Goal: Information Seeking & Learning: Find specific fact

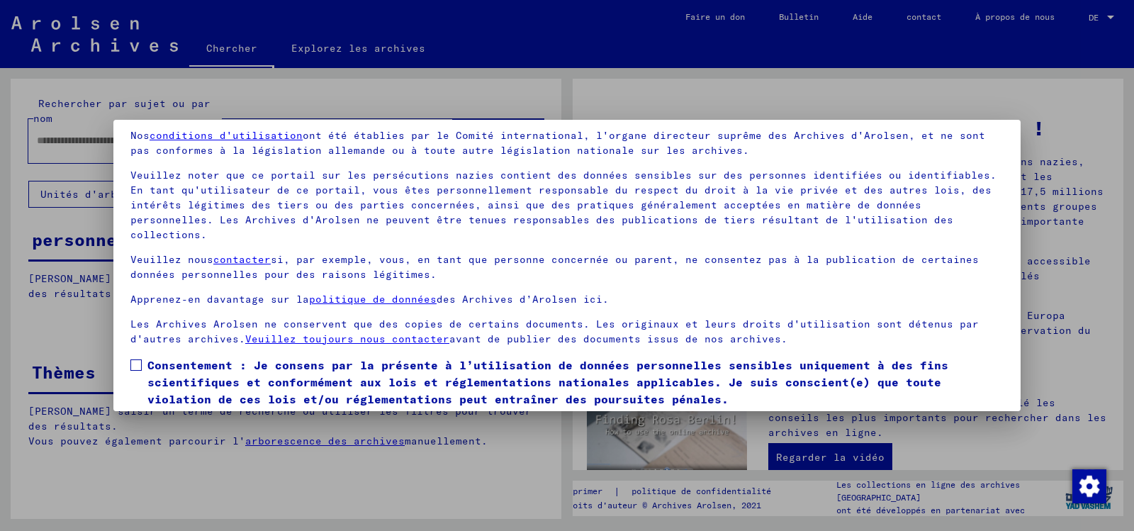
scroll to position [87, 0]
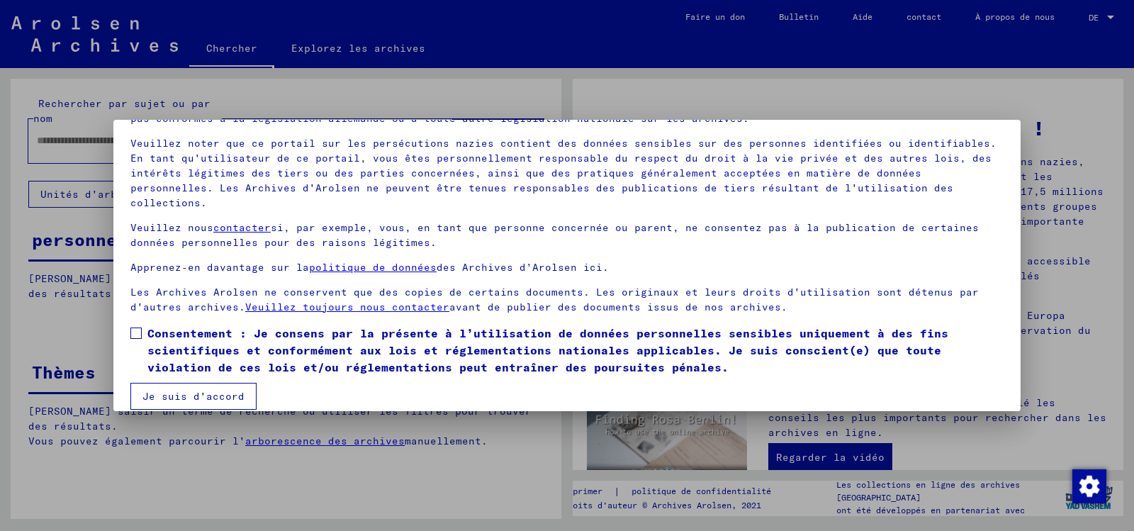
drag, startPoint x: 130, startPoint y: 315, endPoint x: 137, endPoint y: 327, distance: 14.3
click at [131, 327] on span at bounding box center [135, 332] width 11 height 11
click at [213, 390] on font "Je suis d'accord" at bounding box center [193, 396] width 102 height 13
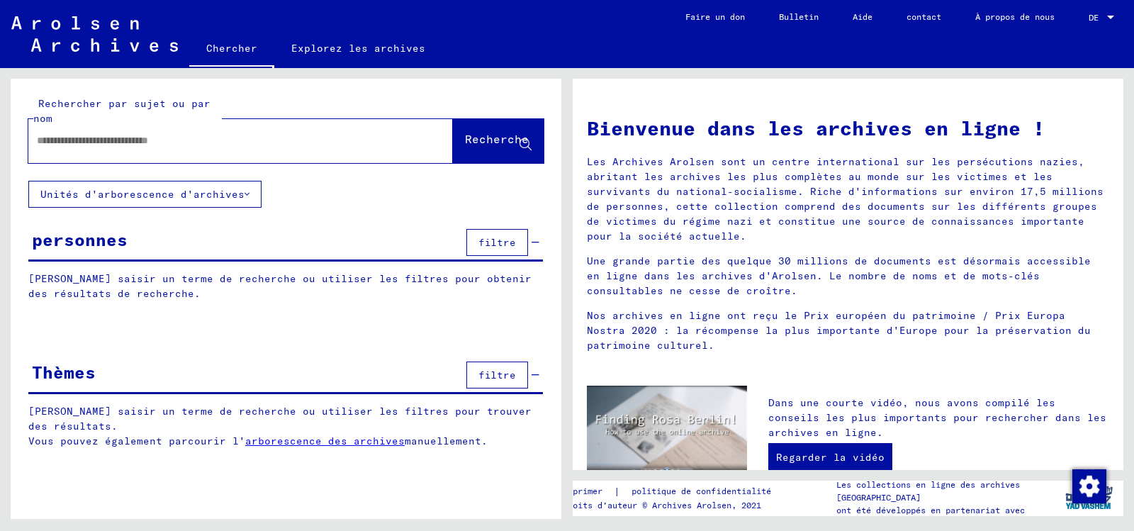
click at [190, 148] on input "text" at bounding box center [223, 140] width 373 height 15
click at [470, 146] on font "Recherche" at bounding box center [497, 139] width 64 height 14
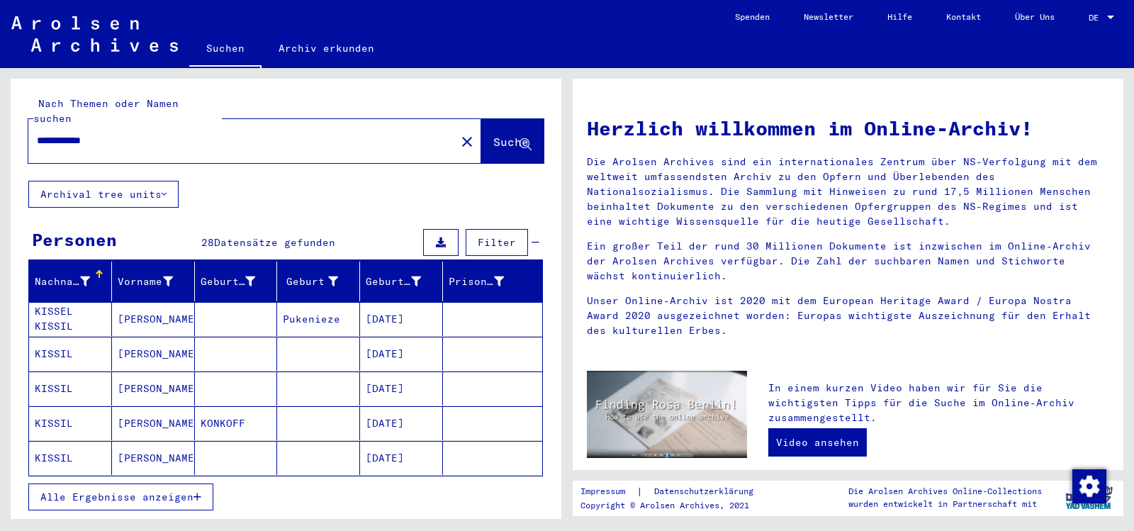
click at [128, 146] on input "**********" at bounding box center [238, 140] width 402 height 15
click at [493, 140] on span "Suche" at bounding box center [510, 142] width 35 height 14
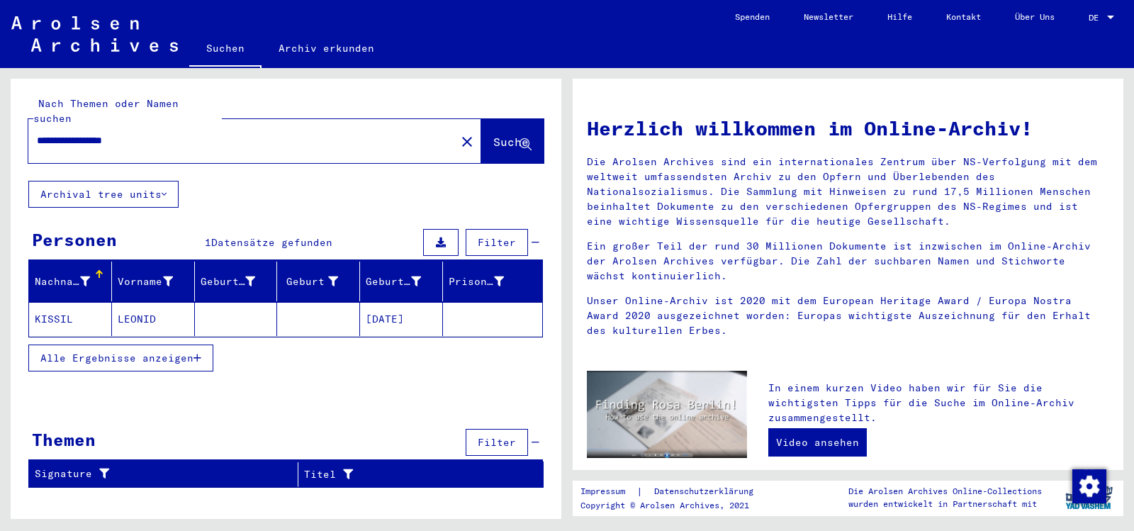
click at [123, 364] on span "Alle Ergebnisse anzeigen" at bounding box center [116, 357] width 153 height 13
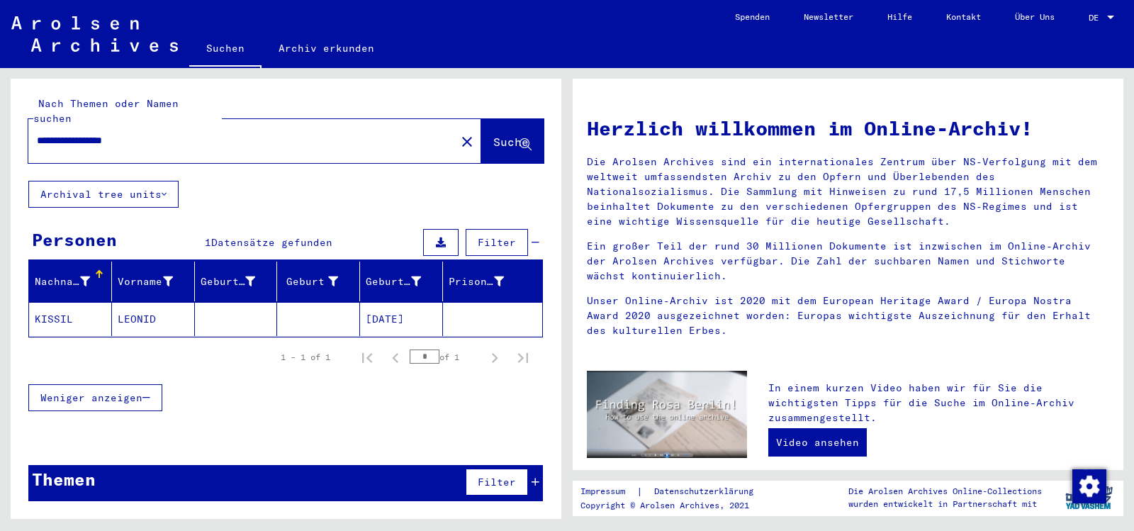
scroll to position [5, 0]
drag, startPoint x: 122, startPoint y: 138, endPoint x: 313, endPoint y: 140, distance: 191.3
click at [204, 148] on input "**********" at bounding box center [238, 140] width 402 height 15
type input "**********"
click at [493, 136] on span "Suche" at bounding box center [510, 142] width 35 height 14
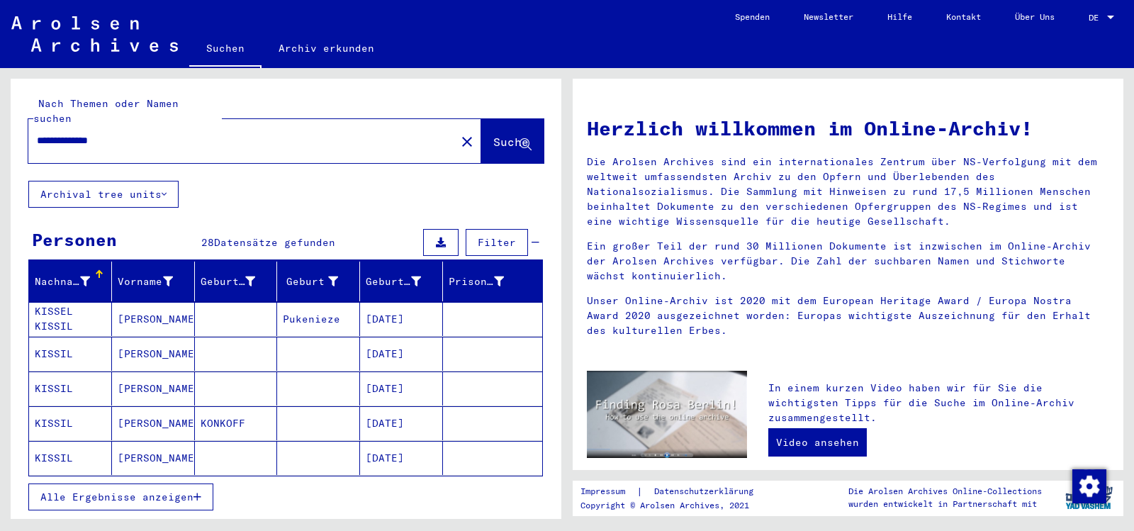
click at [98, 501] on span "Alle Ergebnisse anzeigen" at bounding box center [116, 496] width 153 height 13
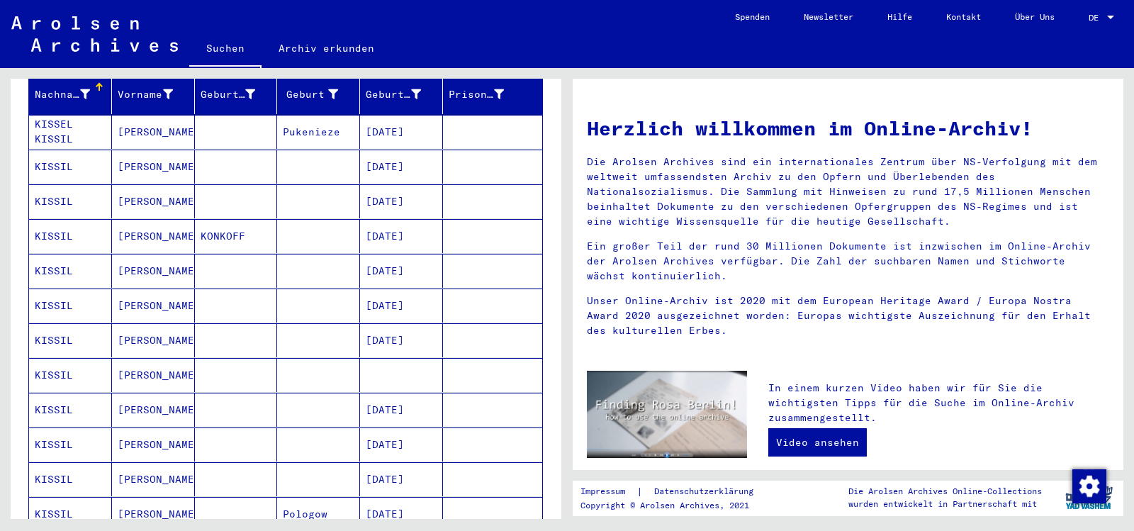
scroll to position [213, 0]
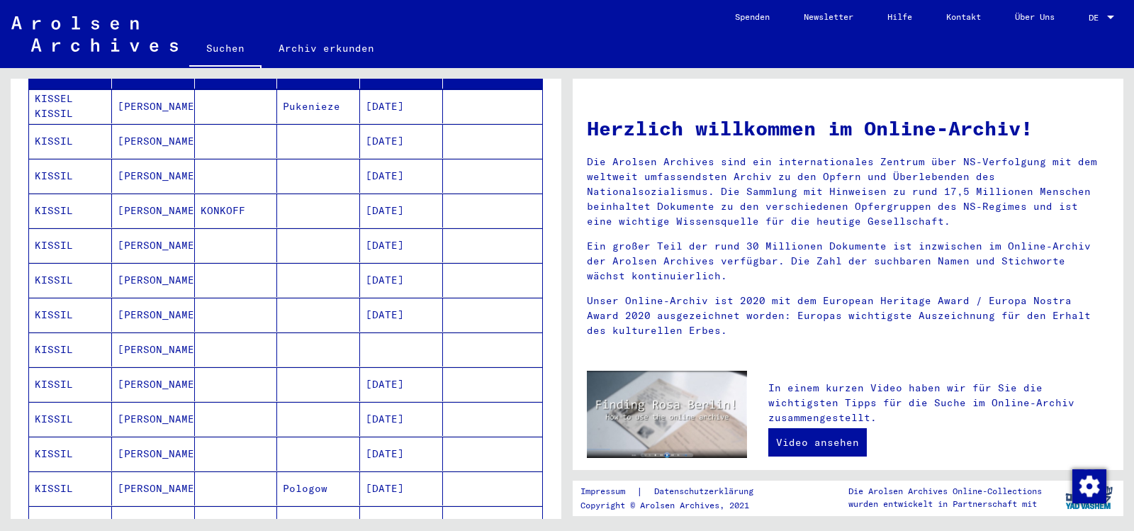
click at [64, 352] on mat-cell "KISSIL" at bounding box center [70, 349] width 83 height 34
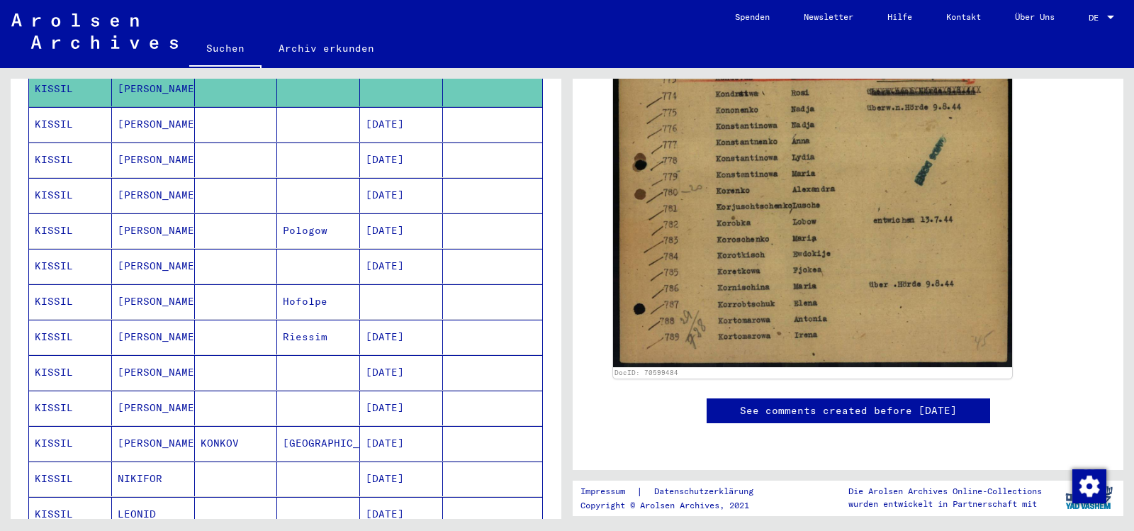
scroll to position [496, 0]
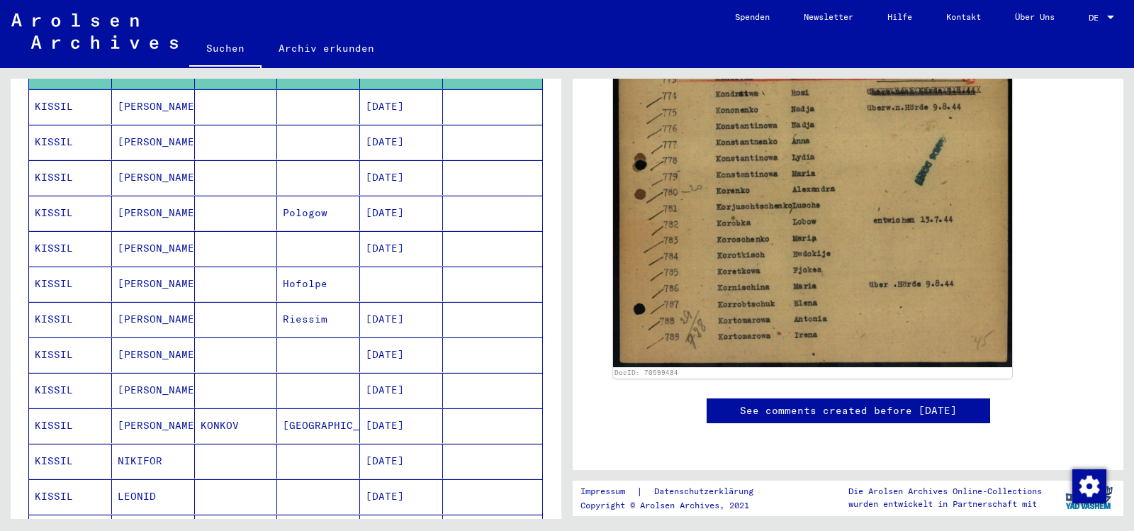
click at [62, 287] on mat-cell "KISSIL" at bounding box center [70, 283] width 83 height 35
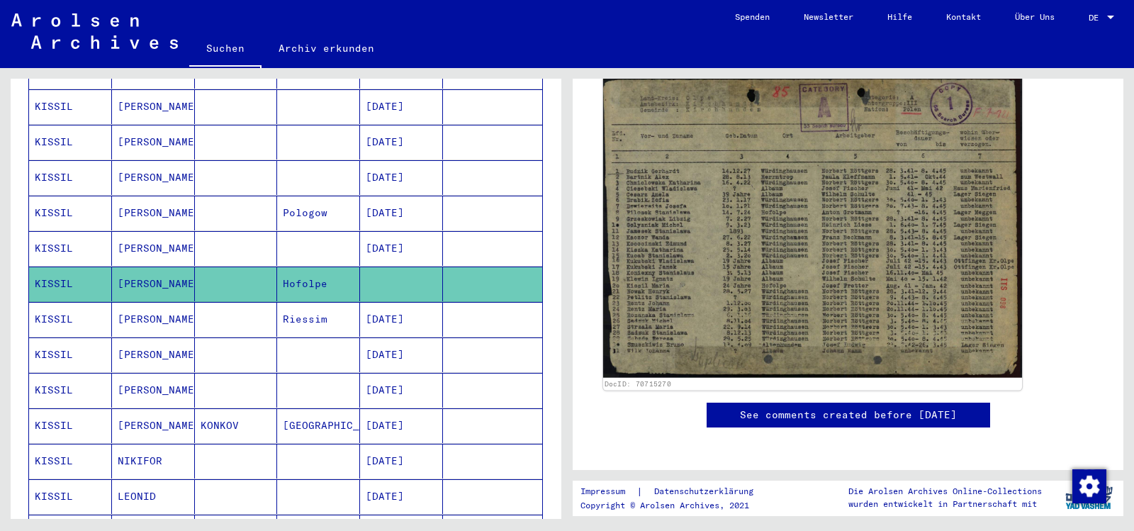
scroll to position [283, 0]
click at [719, 280] on img at bounding box center [812, 227] width 419 height 302
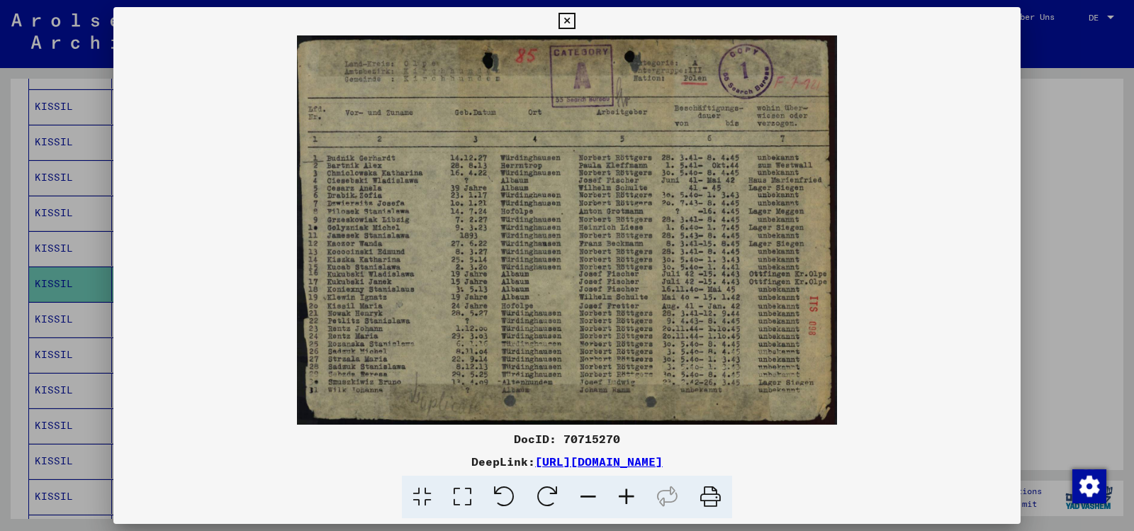
click at [1061, 168] on div at bounding box center [567, 265] width 1134 height 531
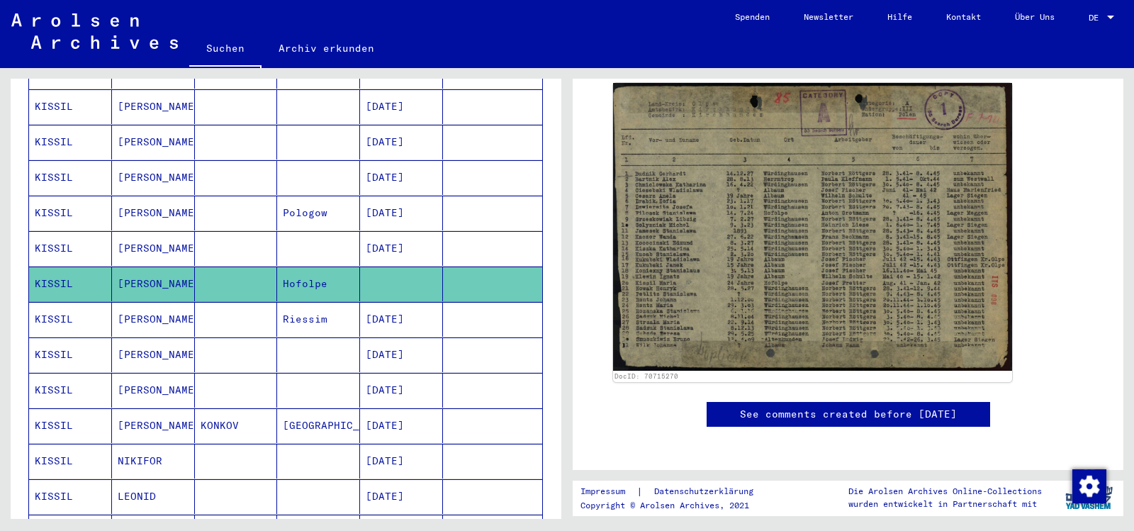
click at [67, 498] on mat-cell "KISSIL" at bounding box center [70, 496] width 83 height 35
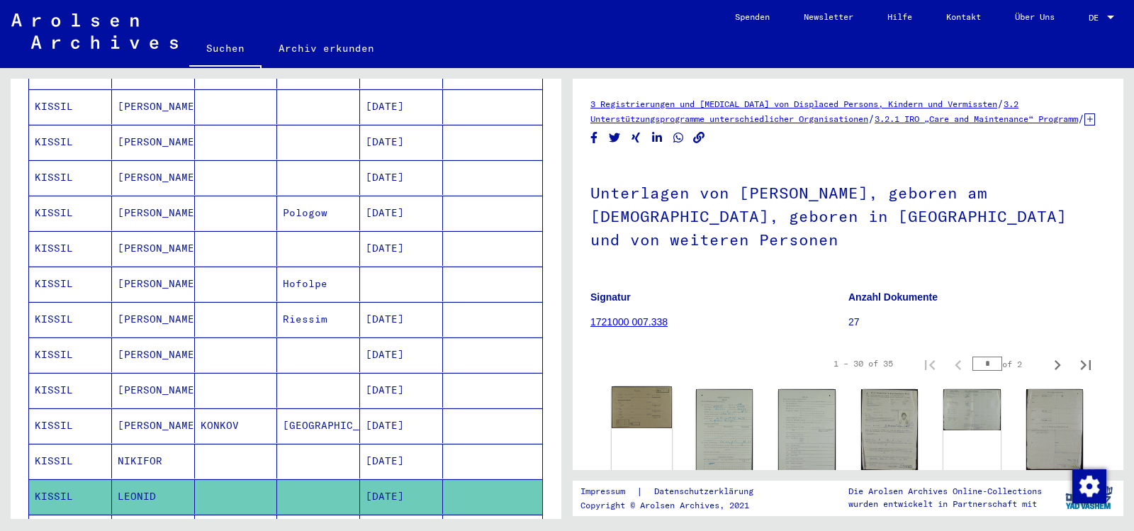
click at [628, 428] on img at bounding box center [641, 407] width 60 height 42
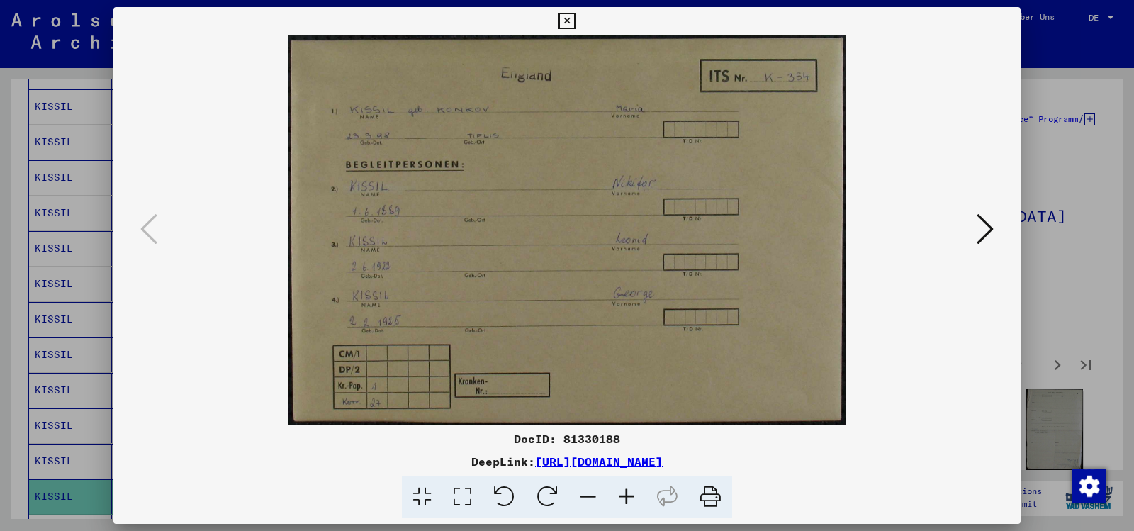
click at [563, 16] on icon at bounding box center [566, 21] width 16 height 17
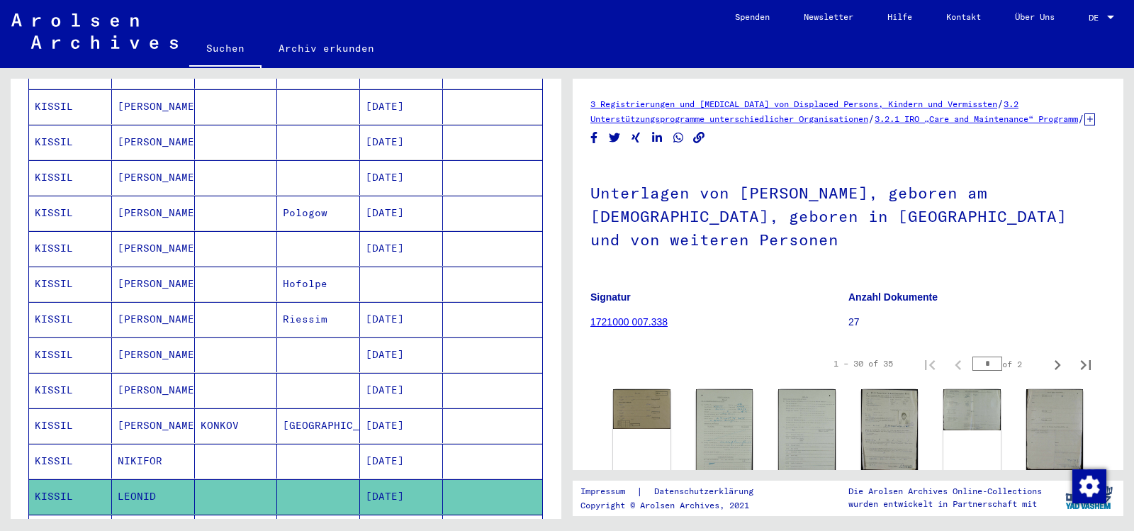
scroll to position [567, 0]
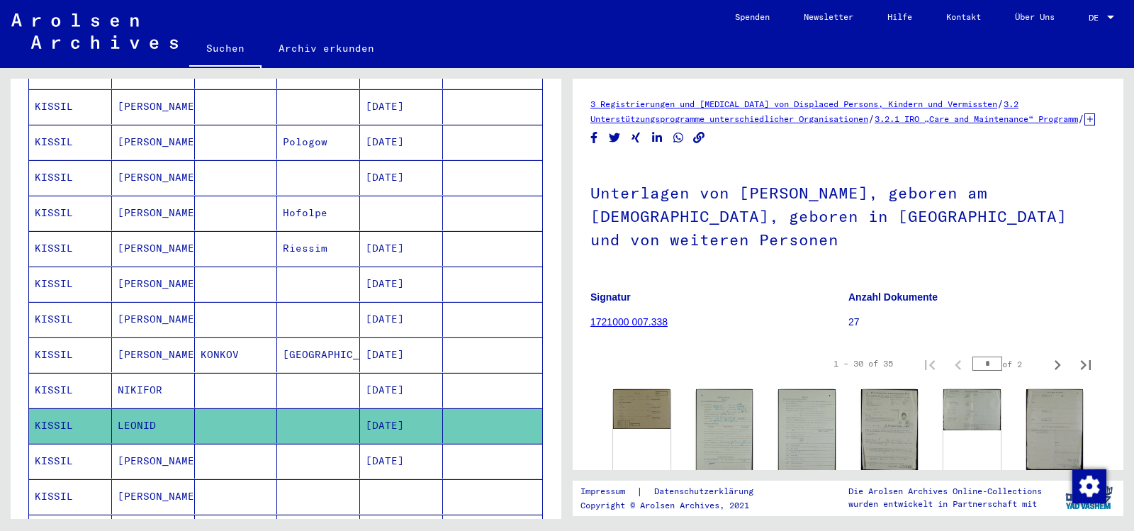
click at [57, 498] on mat-cell "KISSIL" at bounding box center [70, 496] width 83 height 35
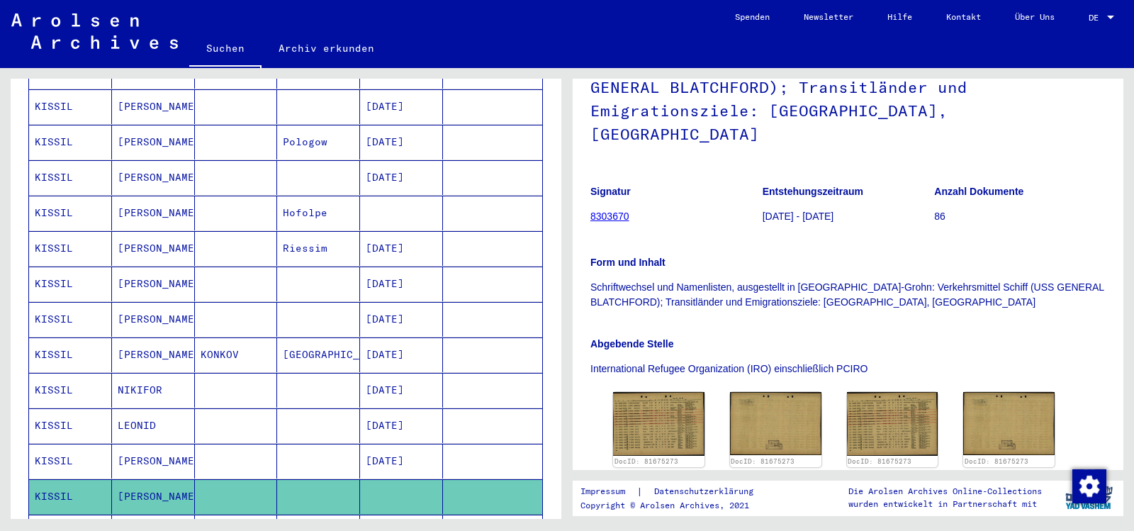
scroll to position [354, 0]
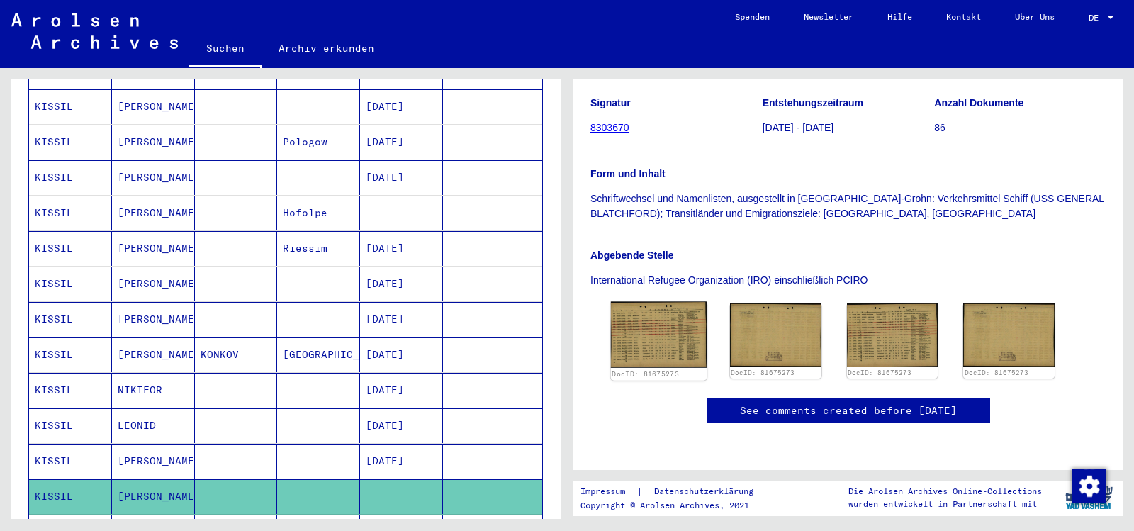
click at [662, 302] on img at bounding box center [659, 335] width 96 height 67
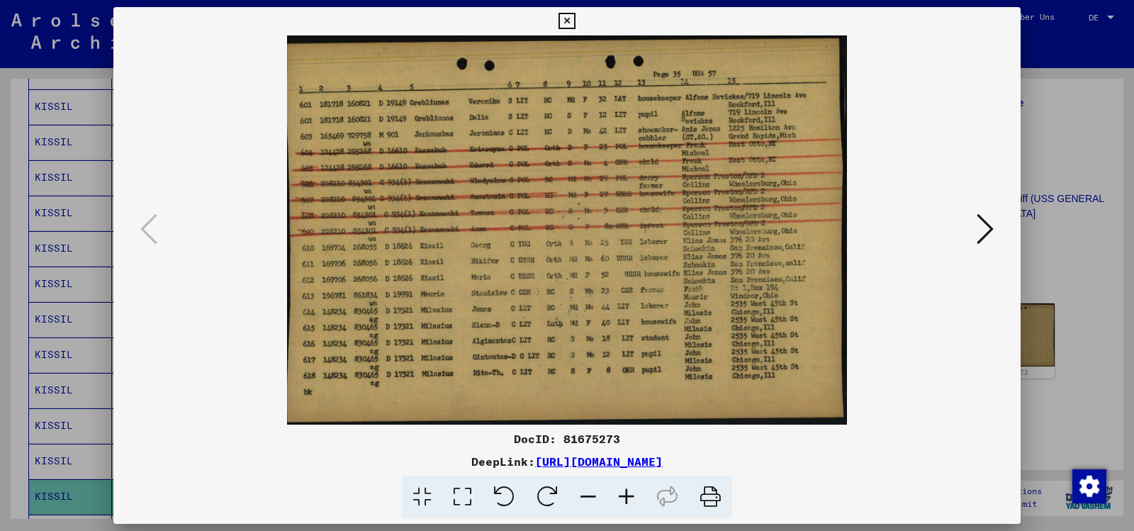
drag, startPoint x: 566, startPoint y: 15, endPoint x: 593, endPoint y: 27, distance: 29.5
click at [567, 15] on icon at bounding box center [566, 21] width 16 height 17
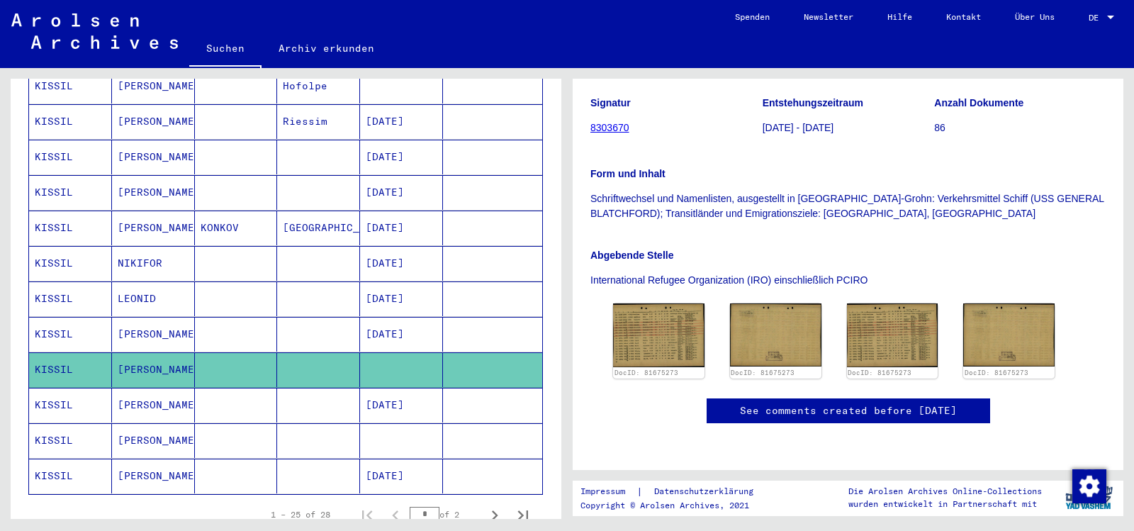
scroll to position [779, 0]
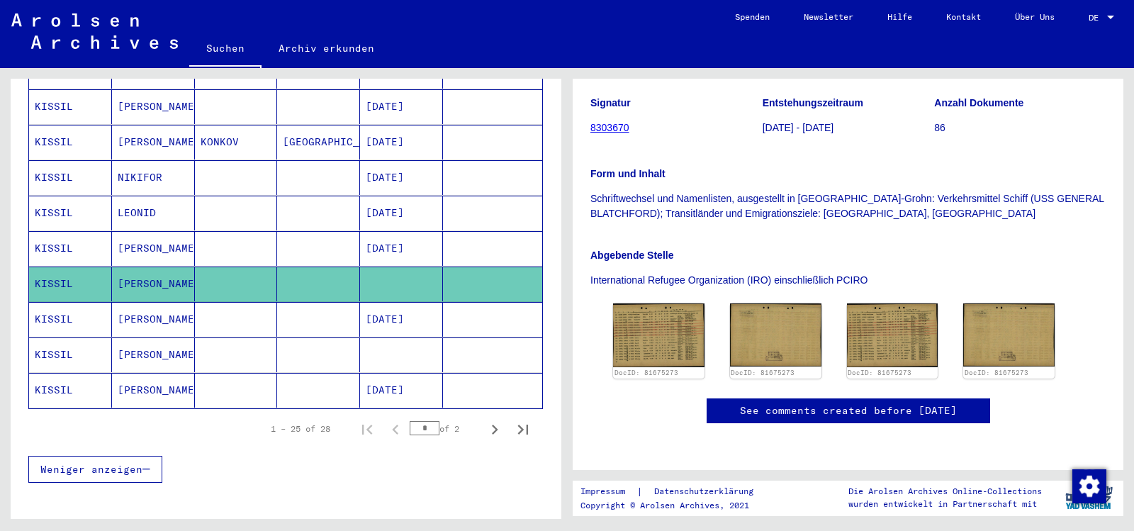
click at [43, 355] on mat-cell "KISSIL" at bounding box center [70, 354] width 83 height 35
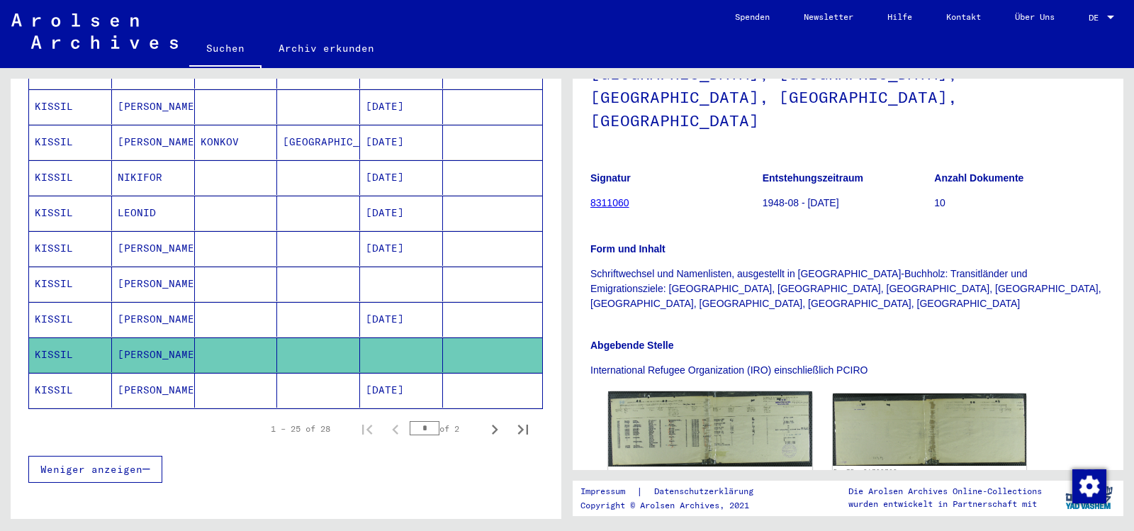
click at [681, 391] on img at bounding box center [709, 428] width 203 height 75
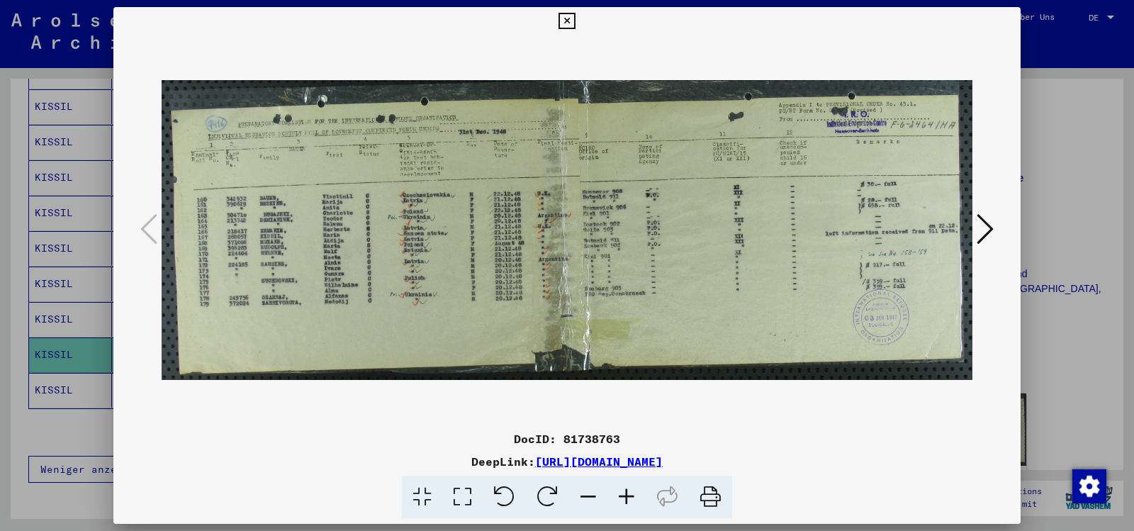
click at [426, 261] on img at bounding box center [567, 229] width 810 height 389
click at [641, 503] on icon at bounding box center [626, 496] width 38 height 43
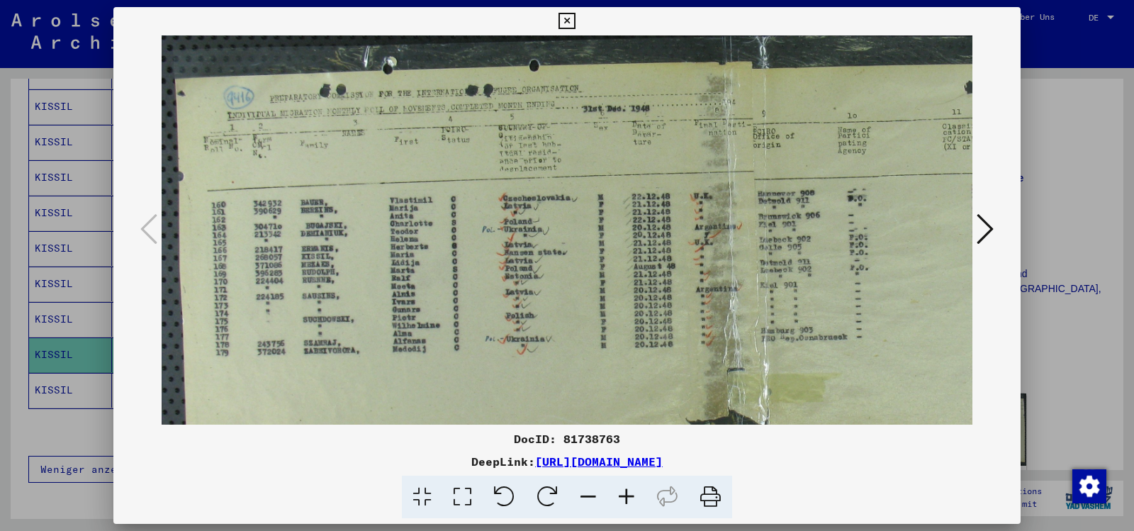
click at [641, 503] on icon at bounding box center [626, 496] width 38 height 43
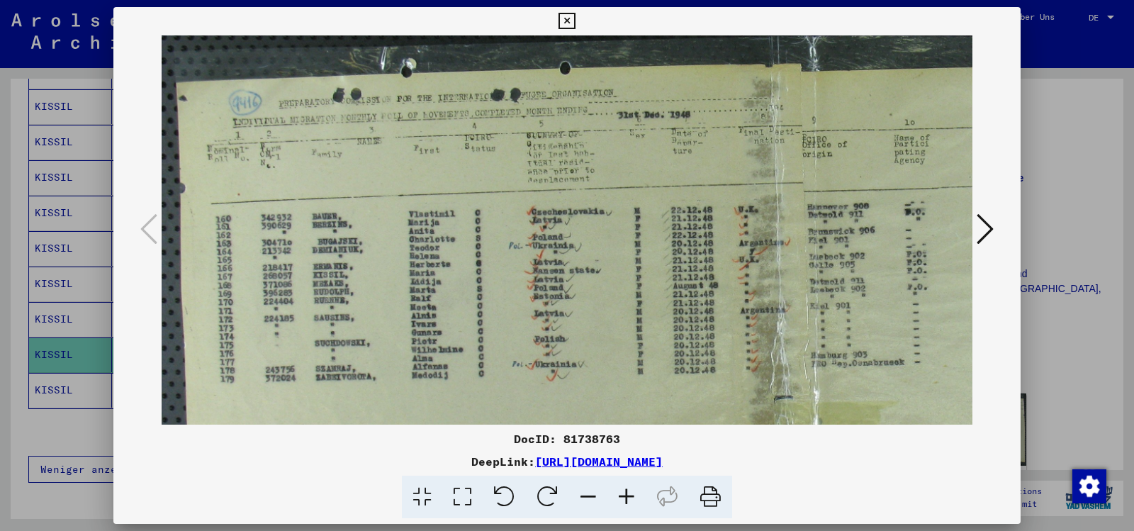
click at [640, 503] on icon at bounding box center [626, 496] width 38 height 43
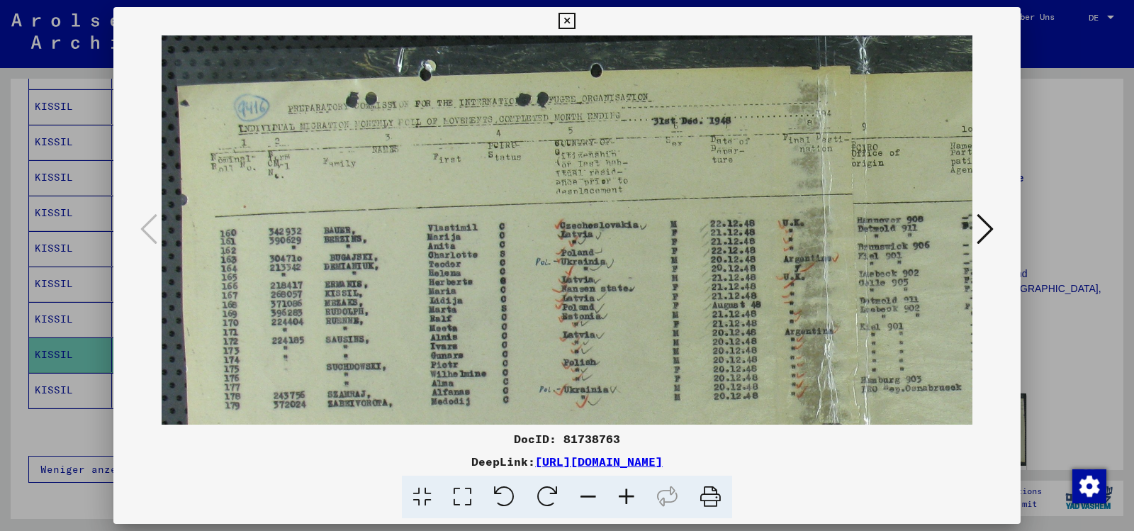
click at [640, 503] on icon at bounding box center [626, 496] width 38 height 43
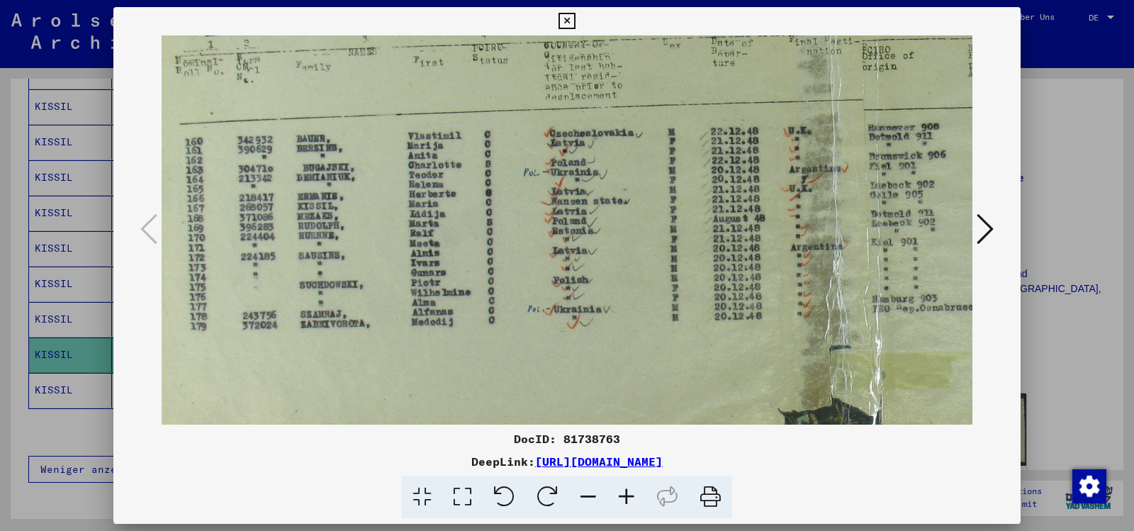
scroll to position [113, 44]
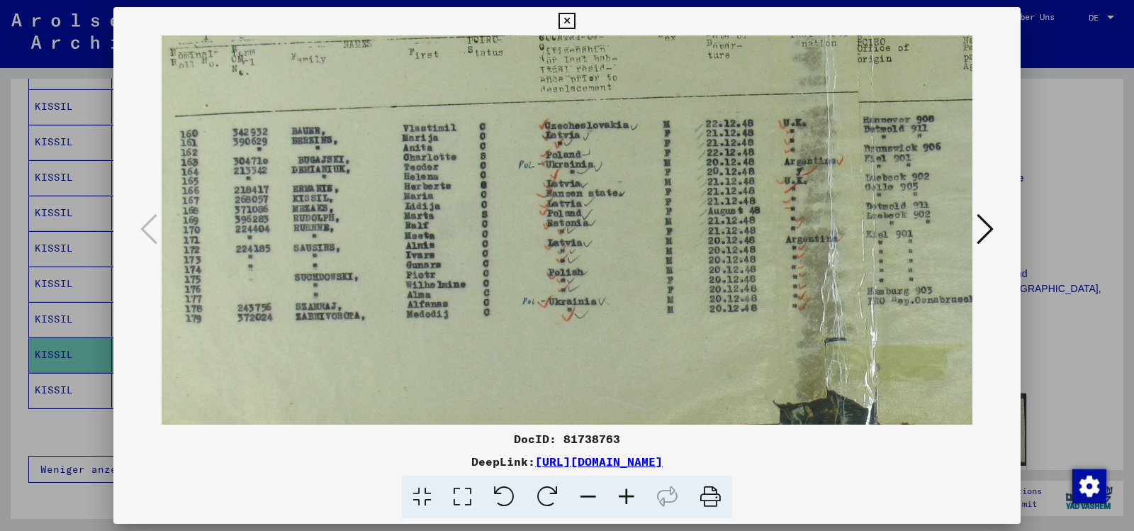
drag, startPoint x: 449, startPoint y: 399, endPoint x: 405, endPoint y: 286, distance: 121.6
click at [405, 286] on img at bounding box center [836, 187] width 1436 height 531
click at [988, 224] on button at bounding box center [985, 230] width 26 height 40
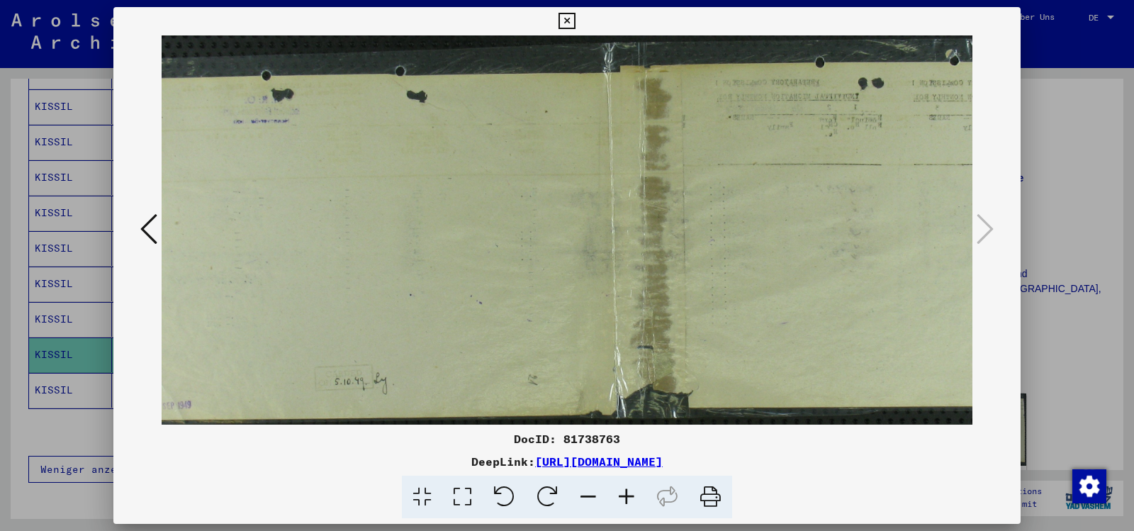
click at [567, 13] on icon at bounding box center [566, 21] width 16 height 17
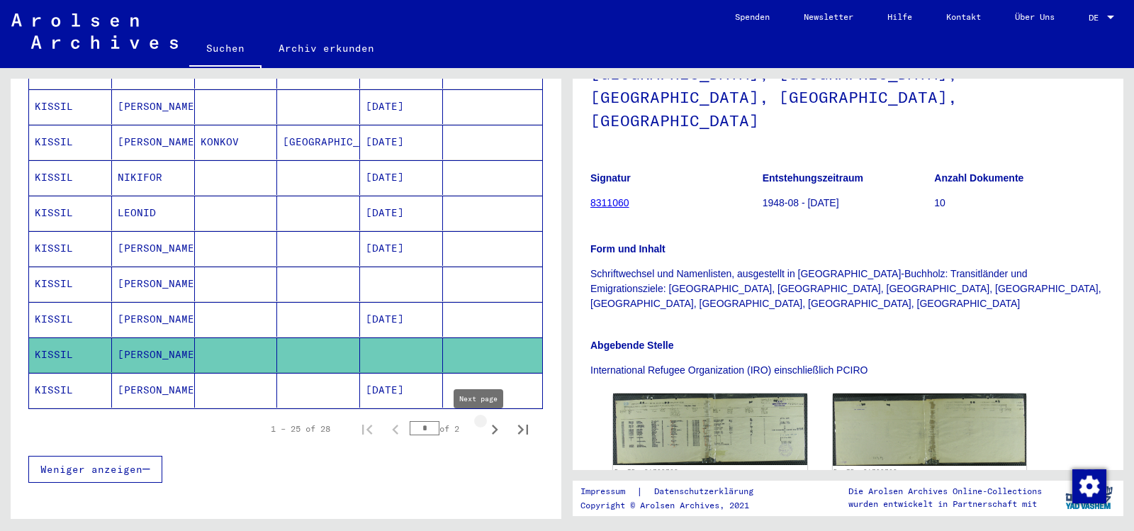
click at [485, 431] on icon "Next page" at bounding box center [495, 429] width 20 height 20
type input "*"
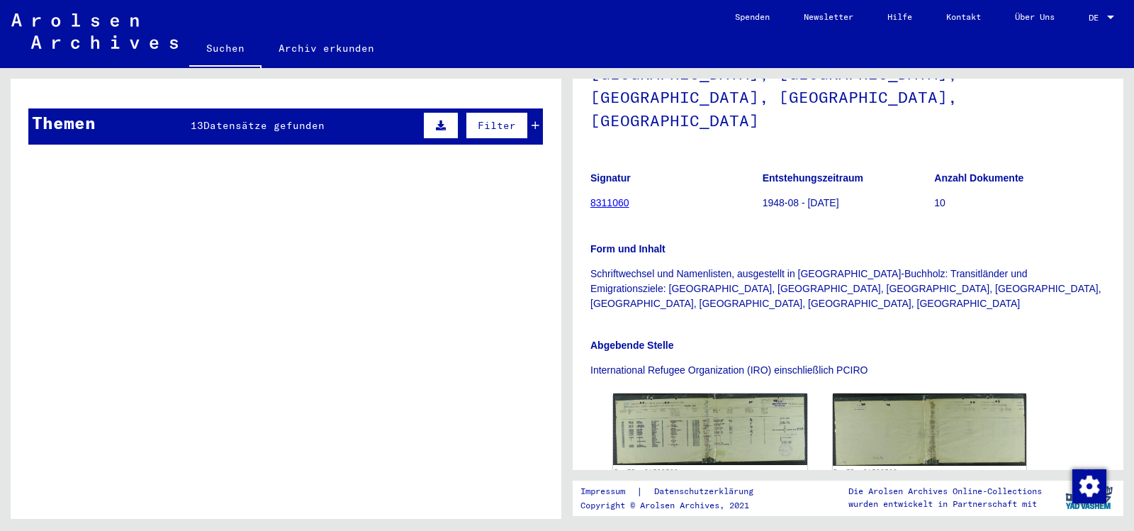
scroll to position [3, 0]
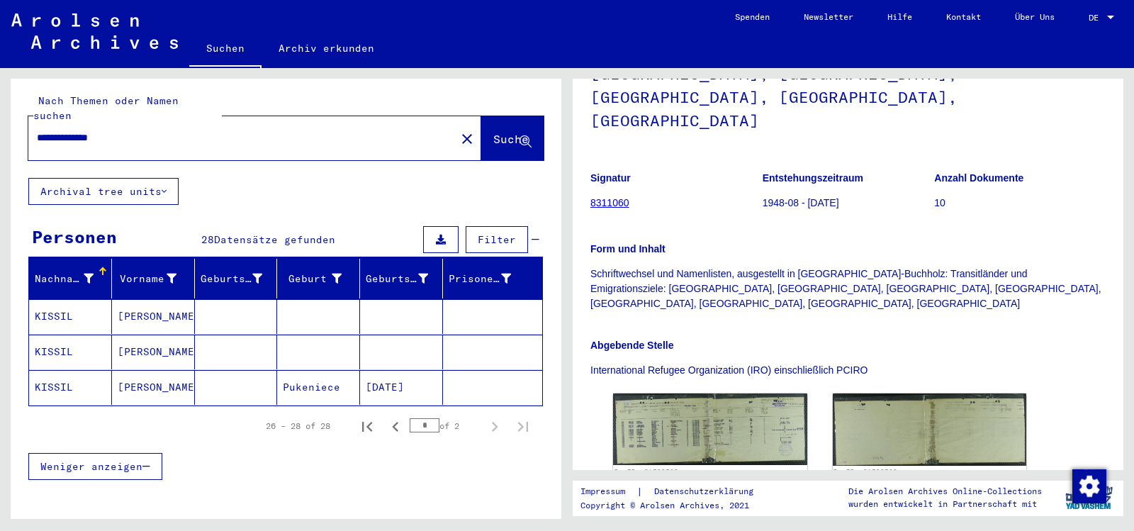
click at [52, 320] on mat-cell "KISSIL" at bounding box center [70, 316] width 83 height 35
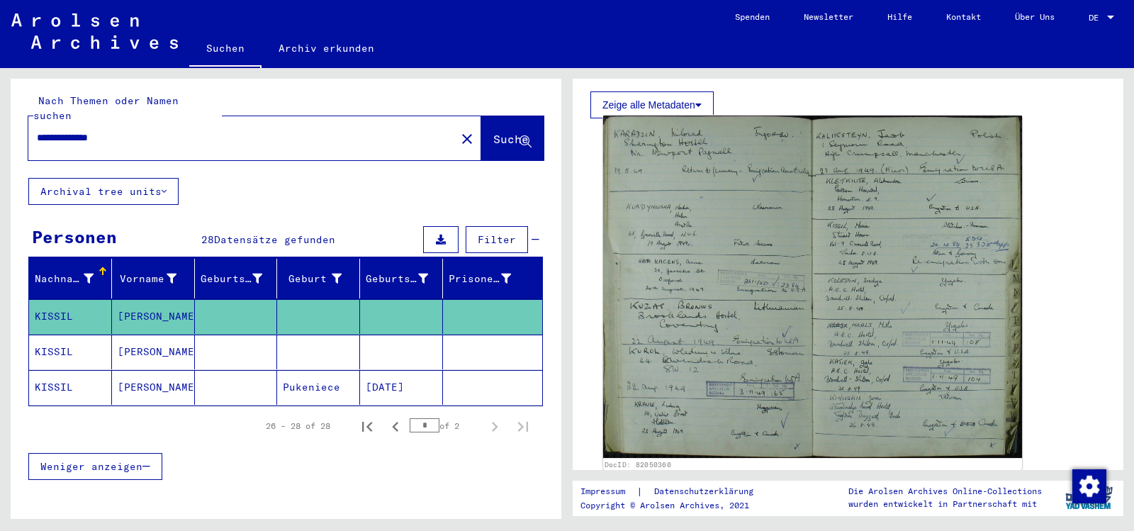
click at [726, 331] on img at bounding box center [812, 286] width 419 height 342
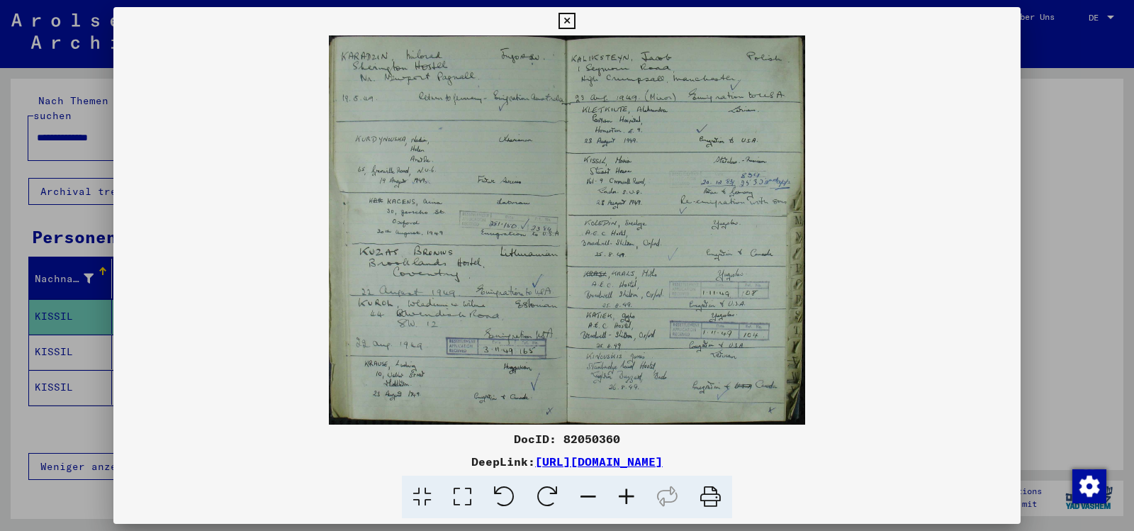
click at [630, 179] on img at bounding box center [566, 229] width 907 height 389
click at [631, 179] on img at bounding box center [566, 229] width 907 height 389
click at [641, 505] on icon at bounding box center [626, 496] width 38 height 43
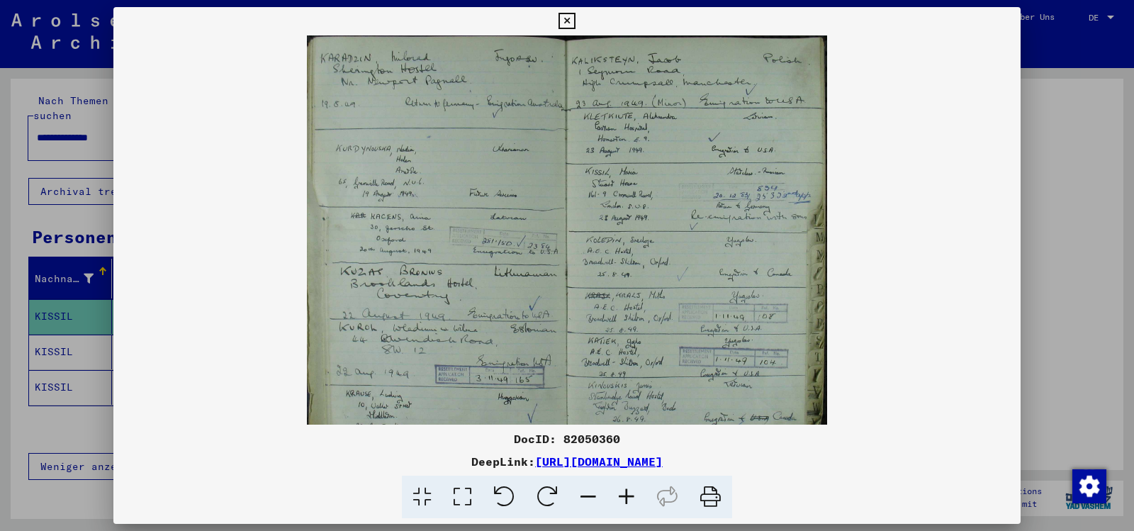
click at [641, 505] on icon at bounding box center [626, 496] width 38 height 43
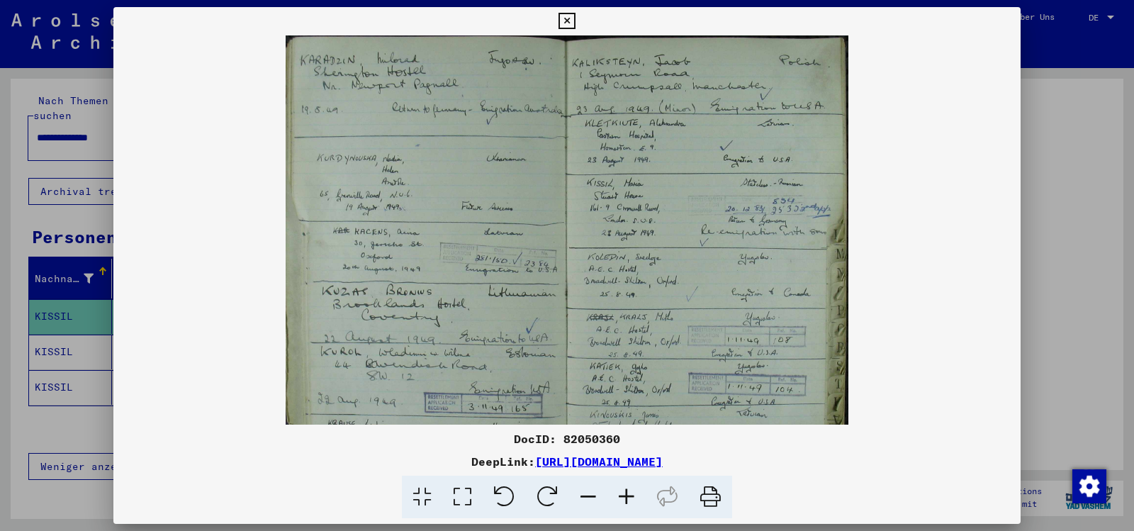
click at [640, 506] on icon at bounding box center [626, 496] width 38 height 43
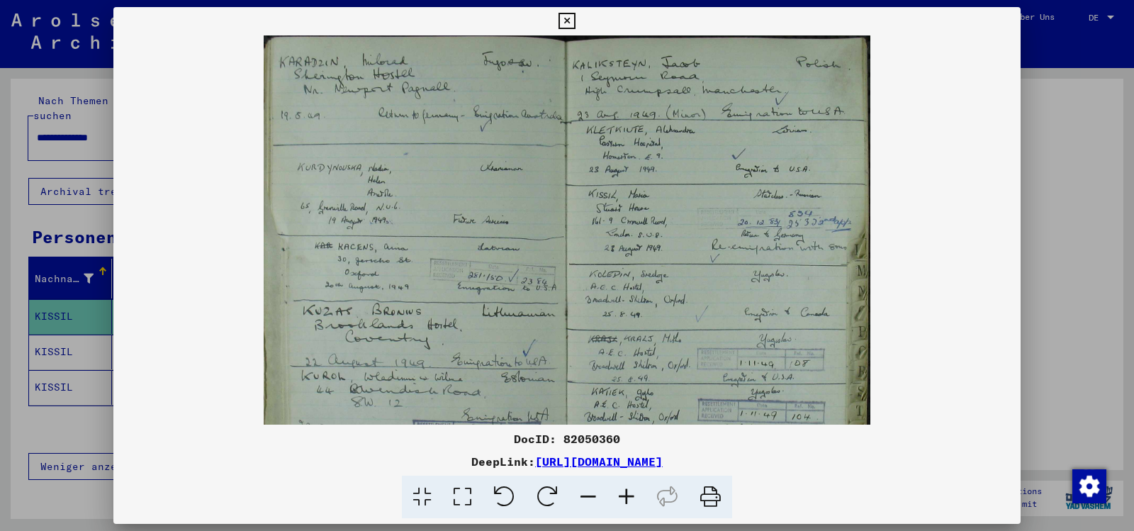
click at [640, 506] on icon at bounding box center [626, 496] width 38 height 43
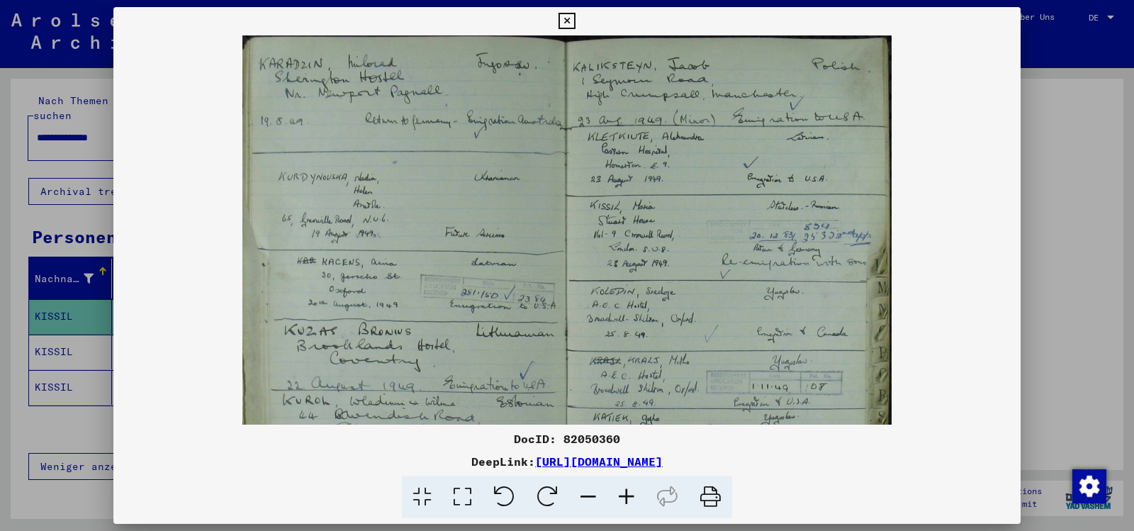
click at [640, 506] on icon at bounding box center [626, 496] width 38 height 43
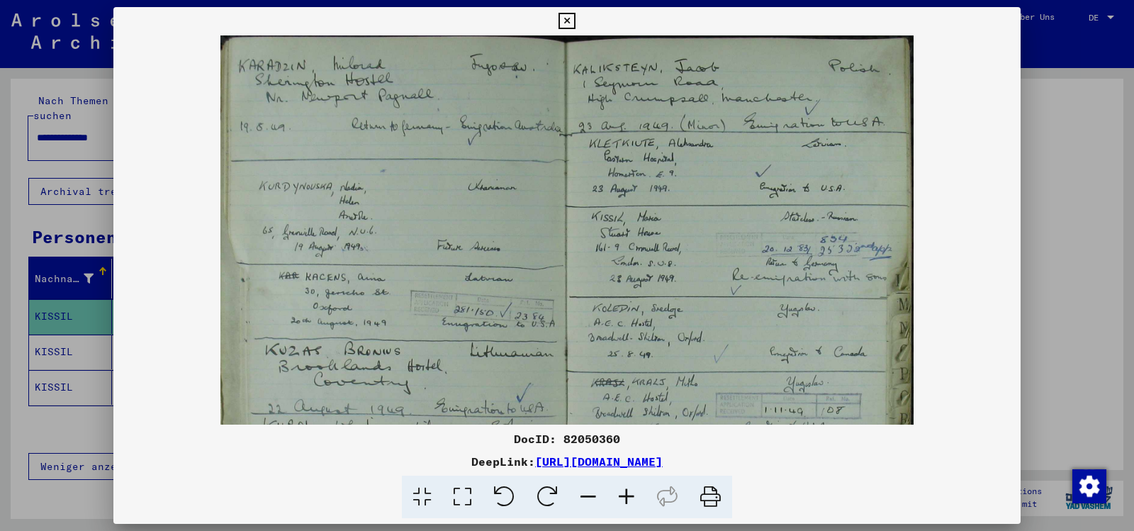
click at [638, 507] on icon at bounding box center [626, 496] width 38 height 43
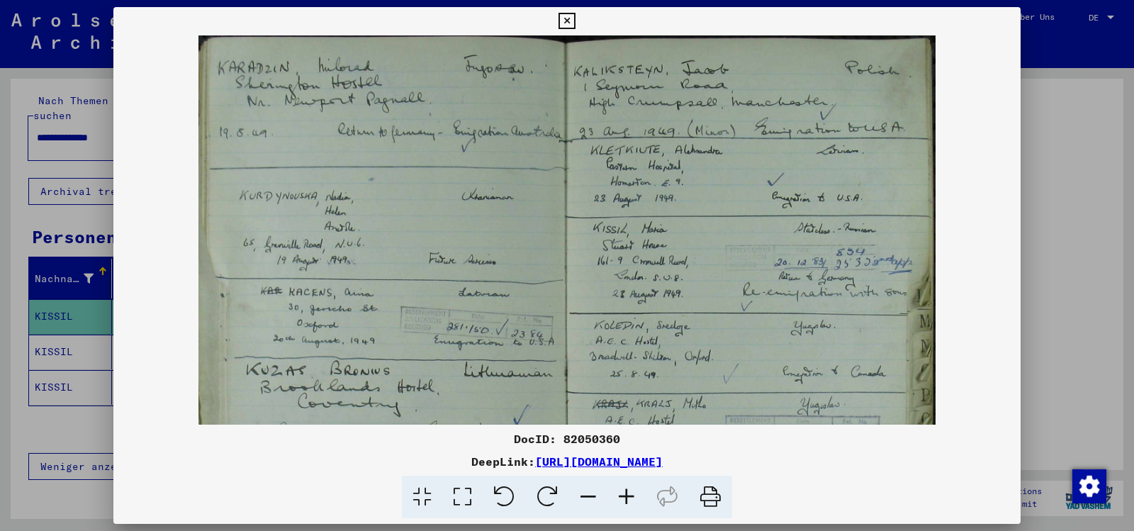
click at [636, 507] on icon at bounding box center [626, 496] width 38 height 43
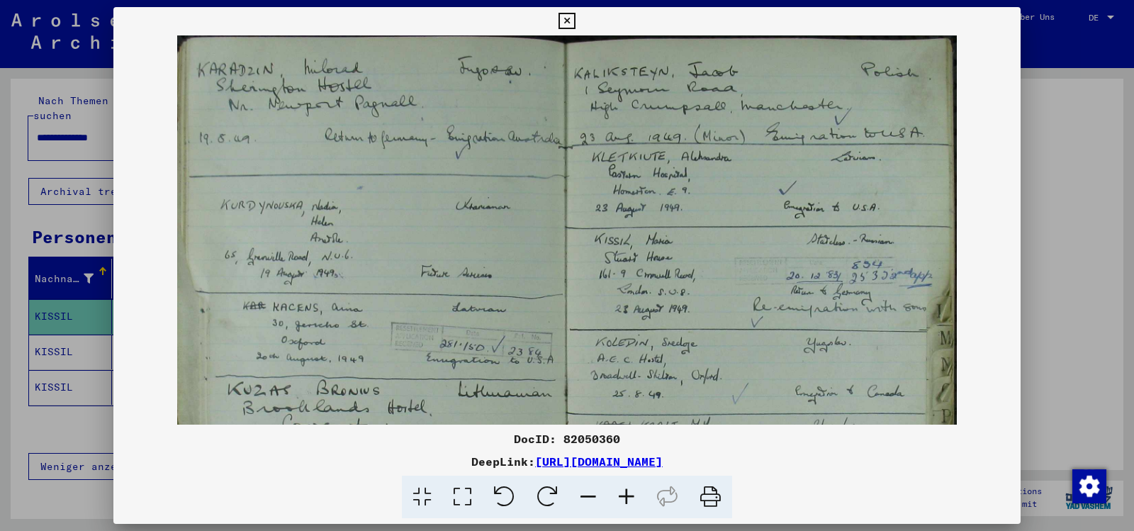
click at [567, 13] on icon at bounding box center [566, 21] width 16 height 17
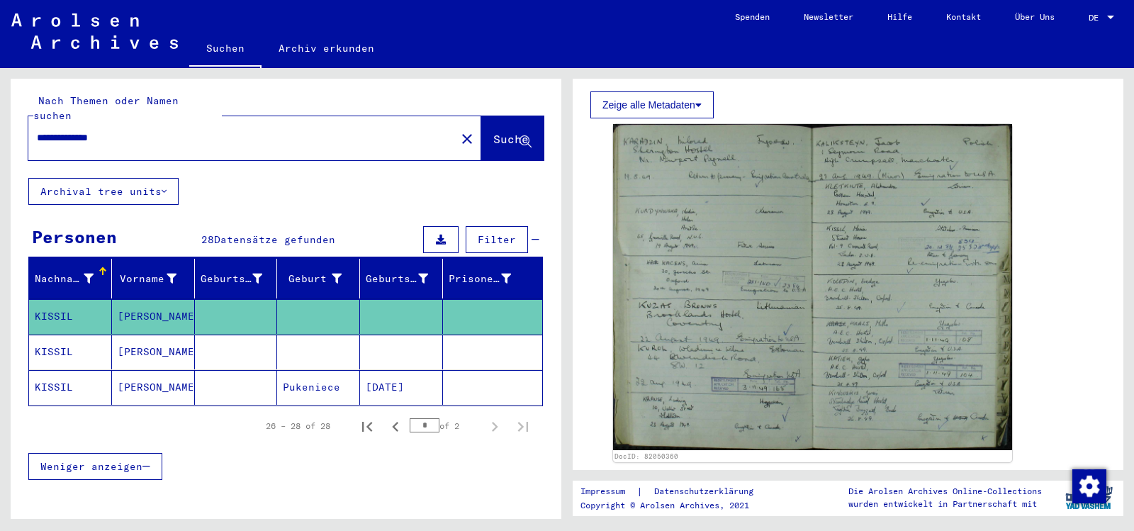
click at [101, 470] on span "Weniger anzeigen" at bounding box center [91, 466] width 102 height 13
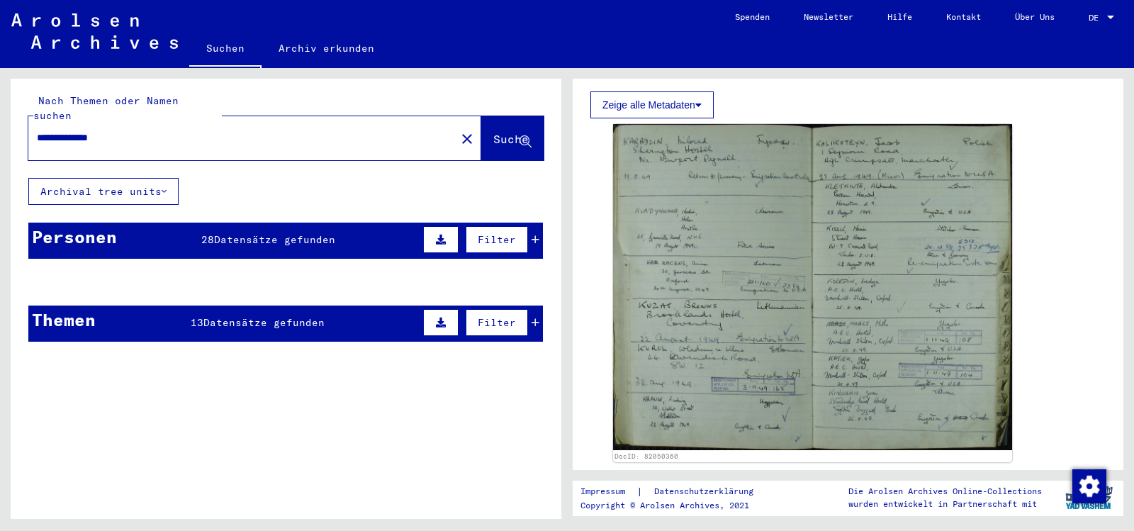
click at [246, 448] on div "Registrierungen und [MEDICAL_DATA] von Displaced Persons, Kindern und Vermisste…" at bounding box center [316, 453] width 353 height 20
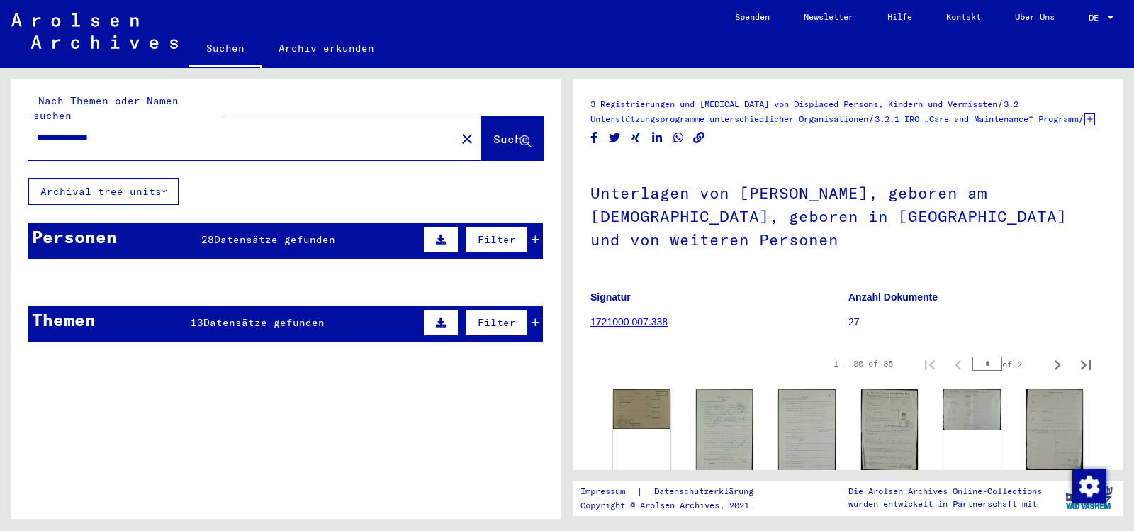
click at [61, 139] on input "**********" at bounding box center [242, 137] width 410 height 15
click at [493, 132] on span "Suche" at bounding box center [510, 139] width 35 height 14
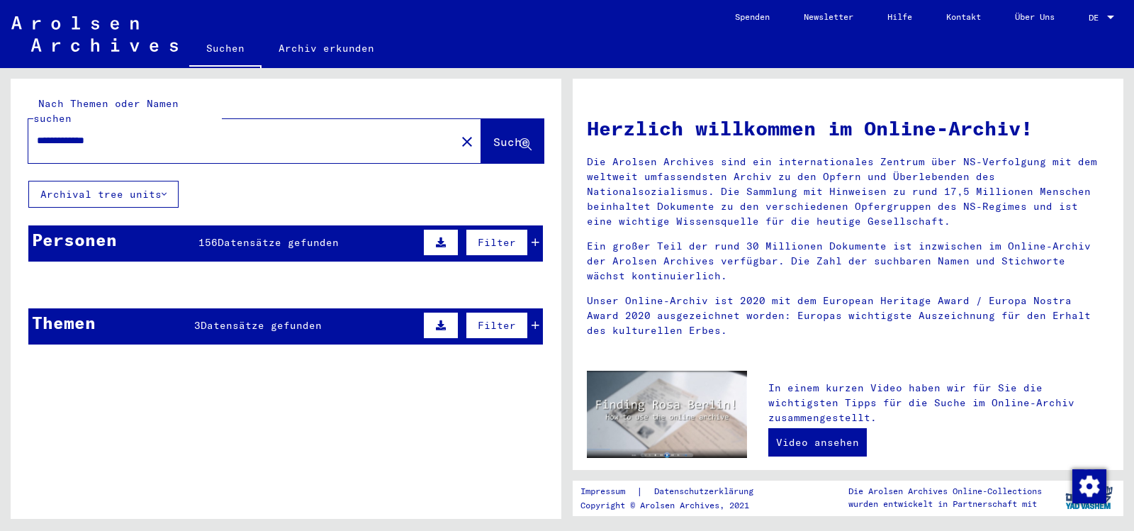
click at [125, 137] on input "**********" at bounding box center [238, 140] width 402 height 15
type input "**********"
click at [493, 137] on span "Suche" at bounding box center [510, 142] width 35 height 14
click at [1088, 15] on span "DE" at bounding box center [1096, 18] width 16 height 10
click at [1066, 25] on span "English" at bounding box center [1074, 25] width 35 height 11
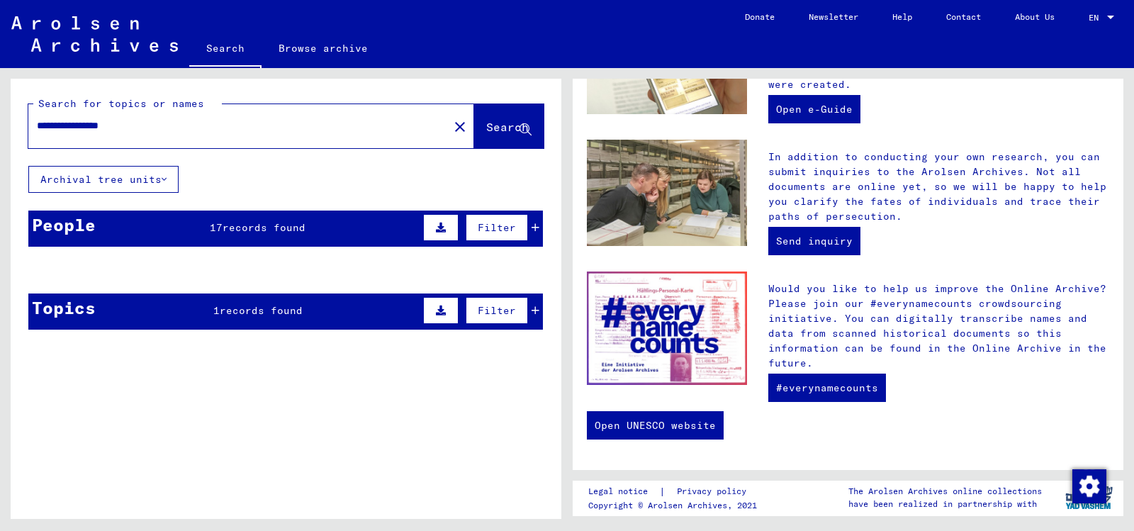
scroll to position [541, 0]
click at [269, 234] on span "records found" at bounding box center [263, 227] width 83 height 13
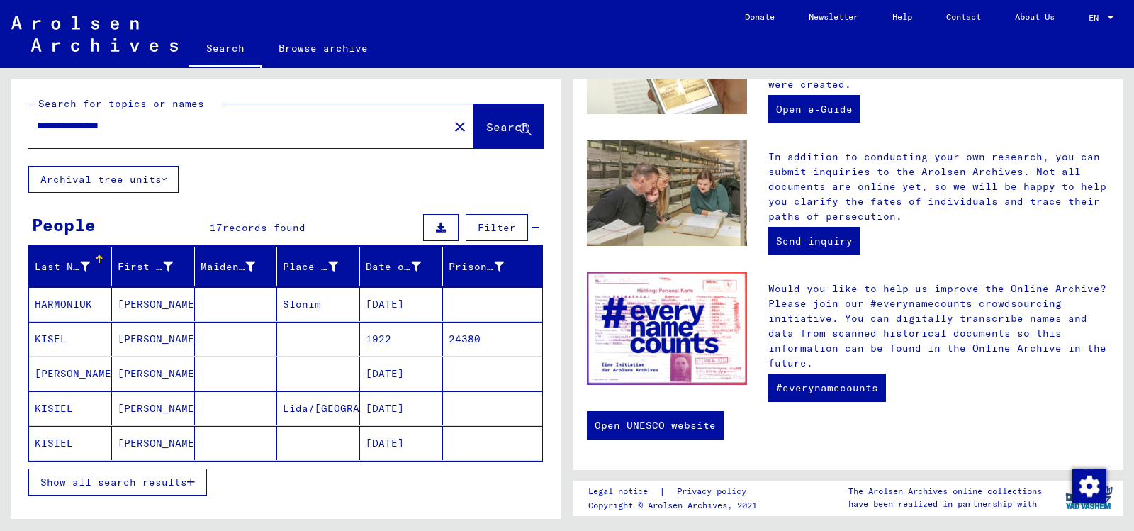
click at [45, 356] on mat-cell "KISEL" at bounding box center [70, 339] width 83 height 34
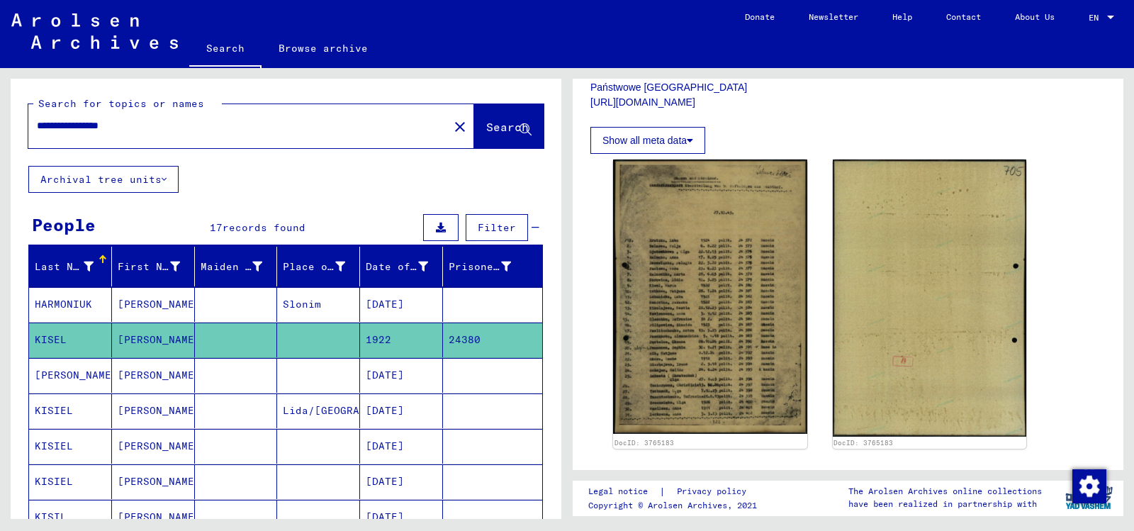
scroll to position [496, 0]
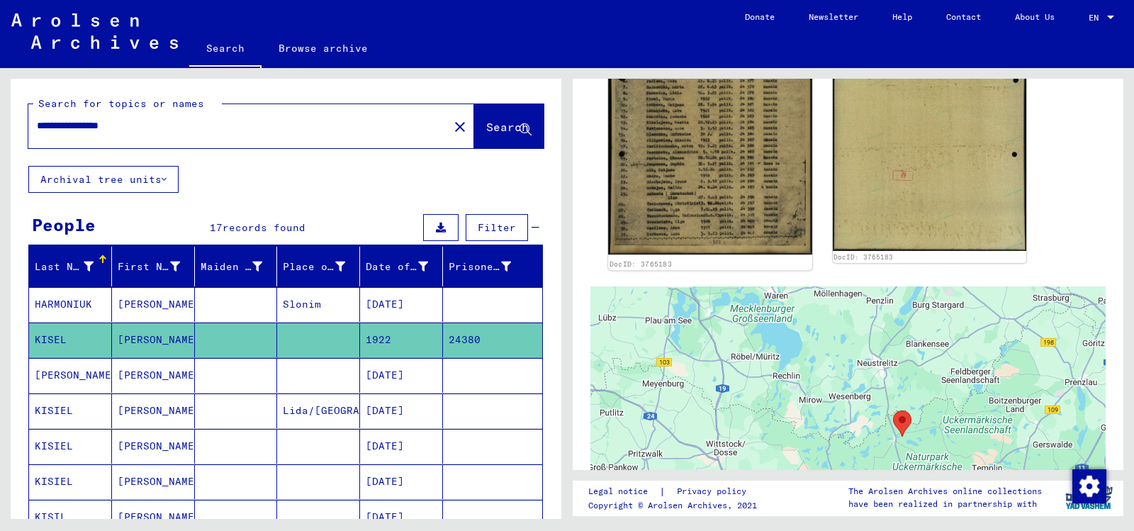
click at [689, 171] on img at bounding box center [709, 111] width 203 height 288
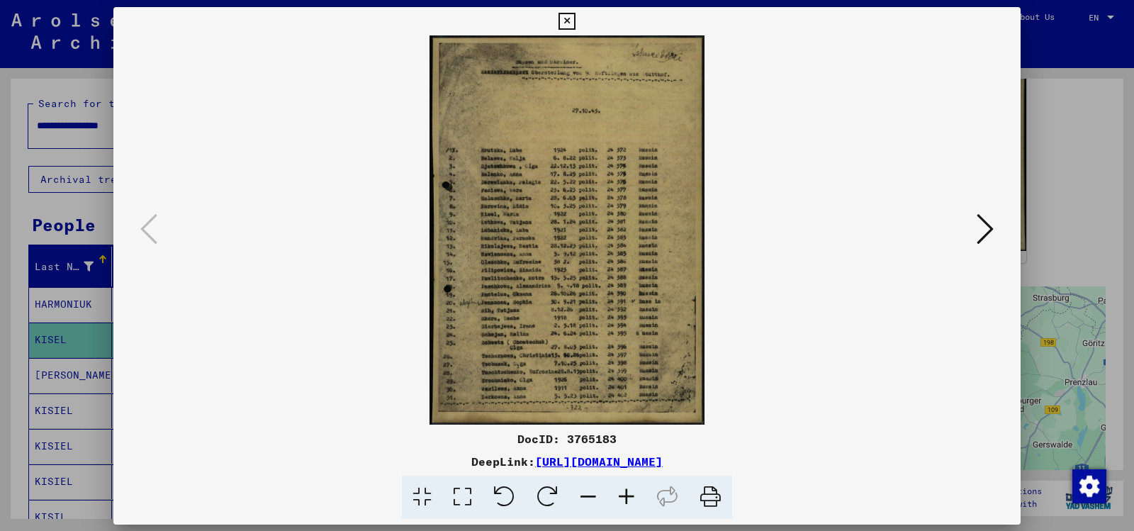
click at [689, 166] on img at bounding box center [567, 229] width 810 height 389
click at [640, 502] on icon at bounding box center [626, 496] width 38 height 43
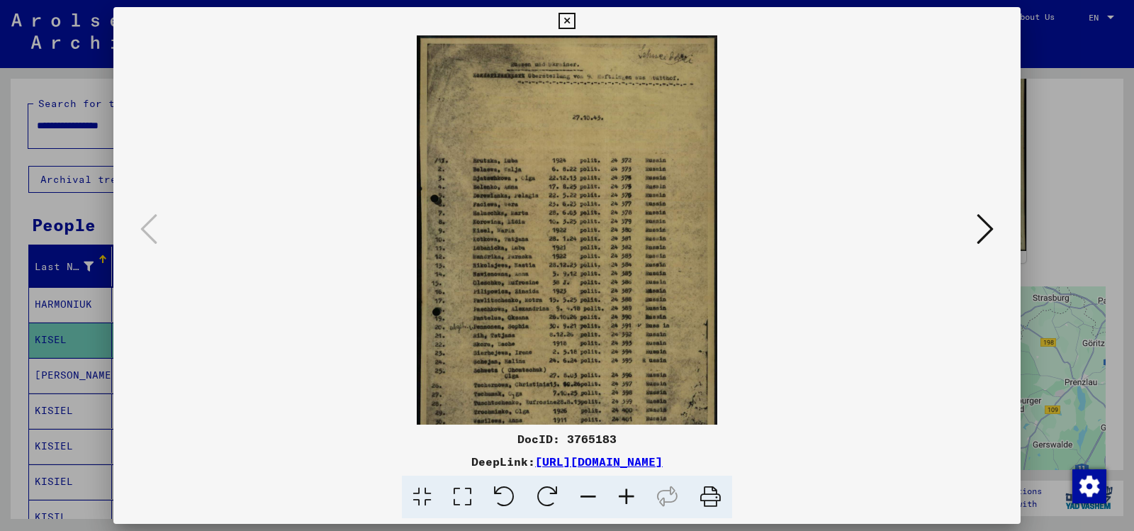
click at [638, 502] on icon at bounding box center [626, 496] width 38 height 43
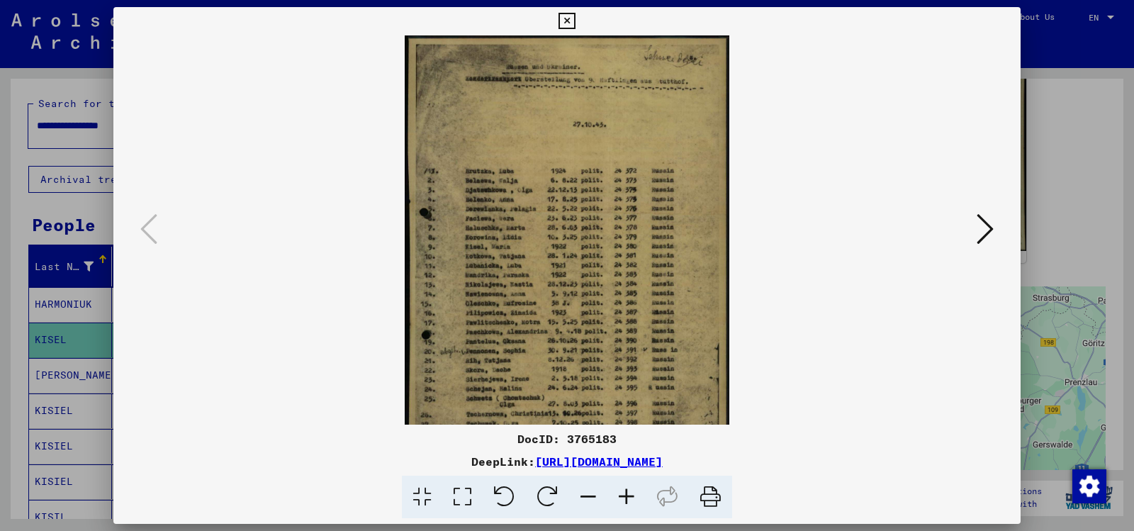
click at [638, 502] on icon at bounding box center [626, 496] width 38 height 43
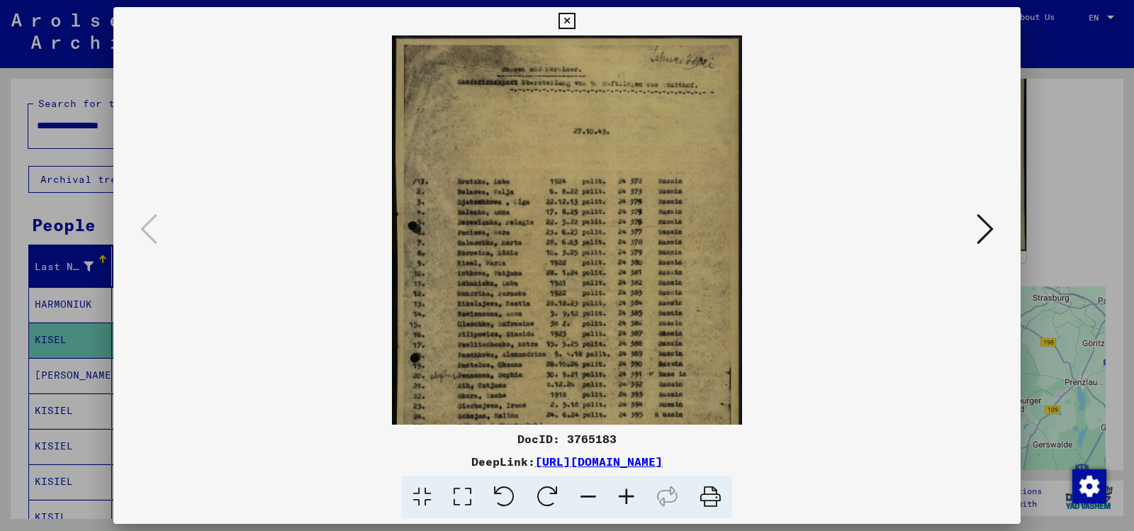
click at [638, 502] on icon at bounding box center [626, 496] width 38 height 43
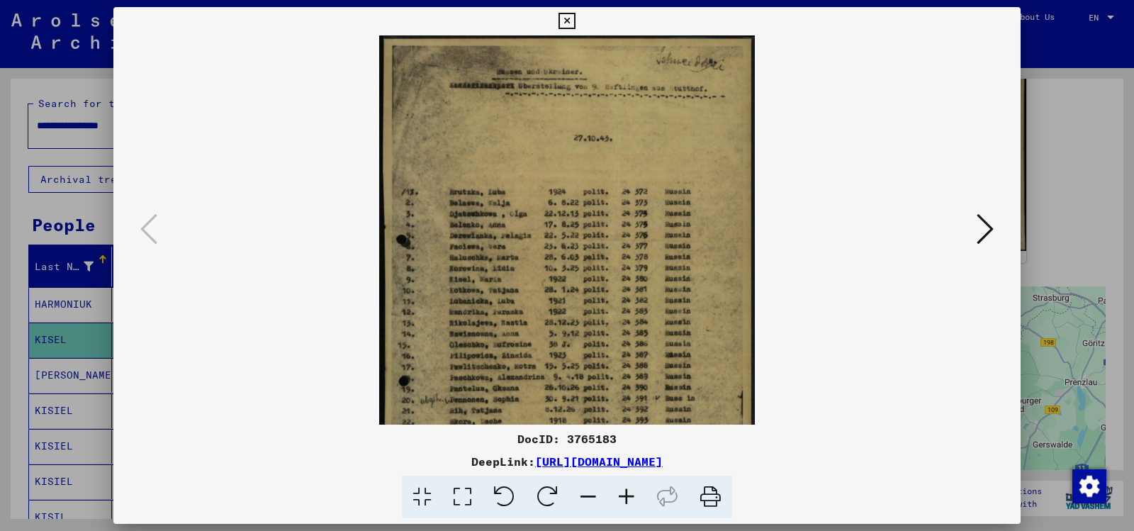
click at [638, 502] on icon at bounding box center [626, 496] width 38 height 43
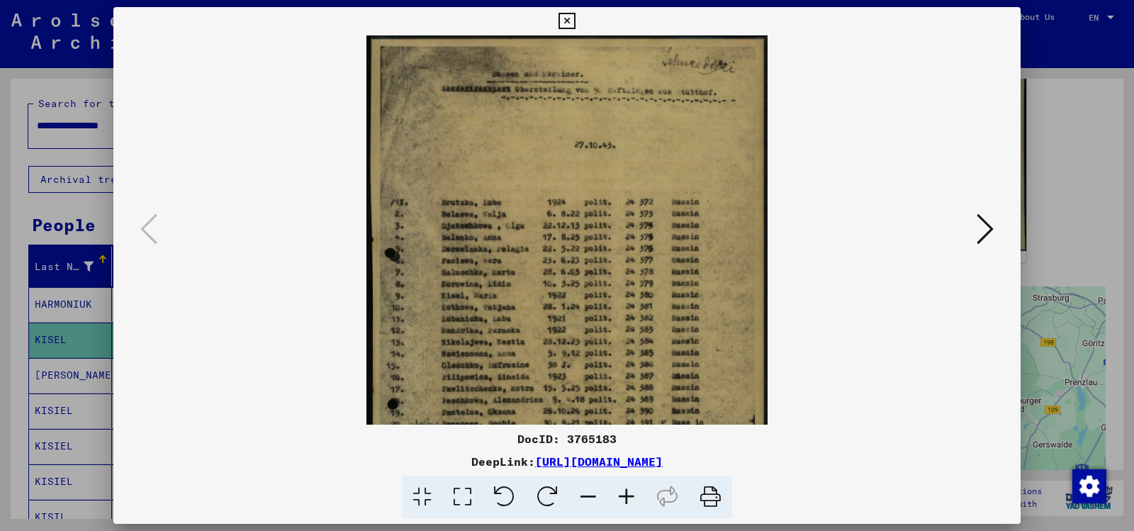
click at [638, 502] on icon at bounding box center [626, 496] width 38 height 43
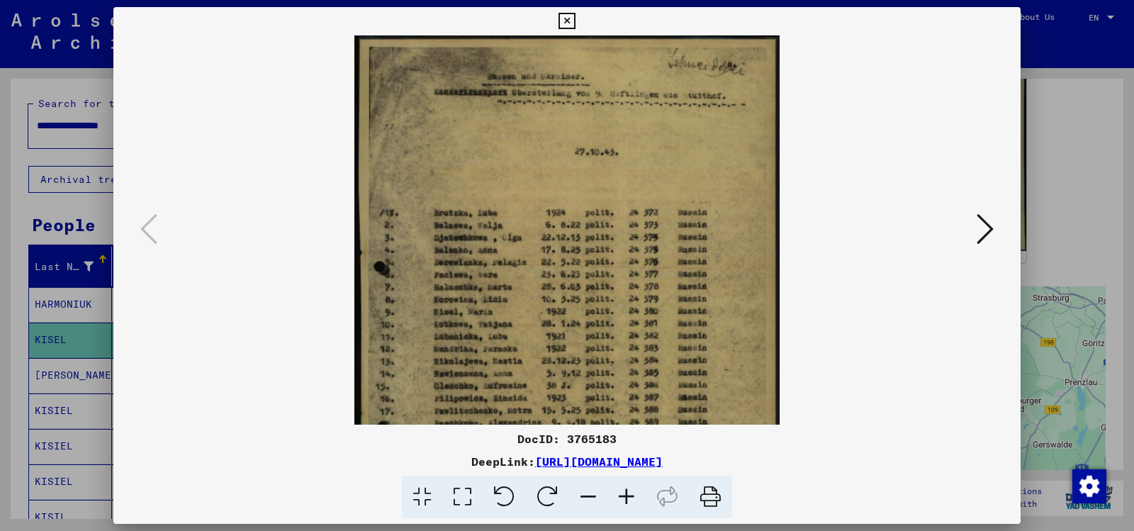
click at [982, 227] on icon at bounding box center [984, 229] width 17 height 34
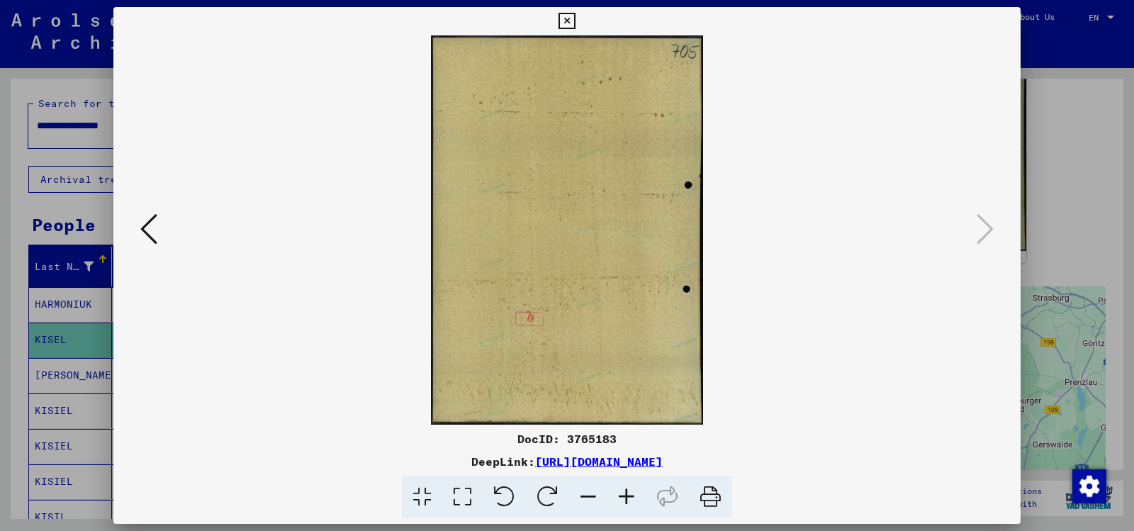
click at [562, 13] on icon at bounding box center [566, 21] width 16 height 17
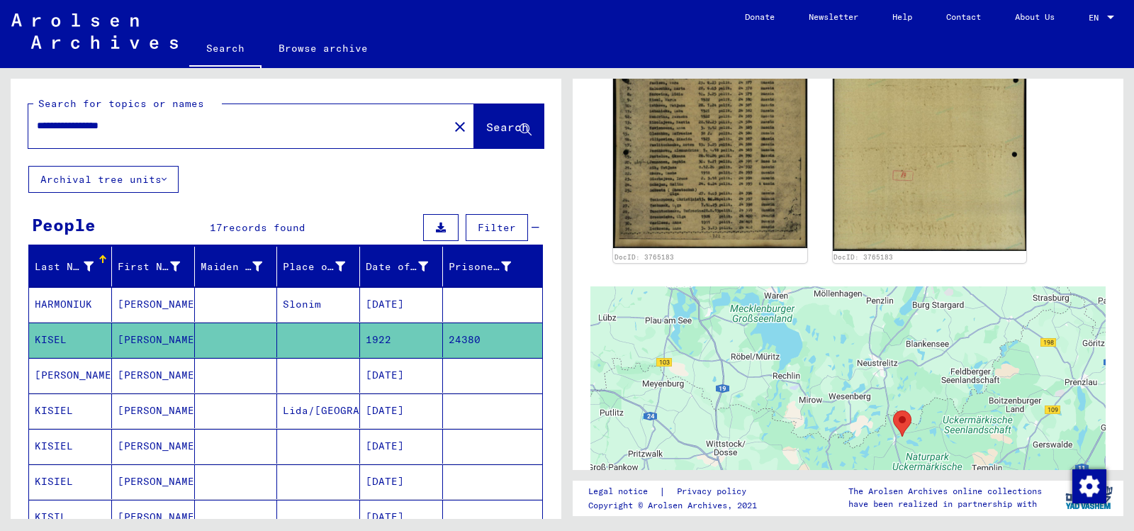
click at [41, 385] on mat-cell "[PERSON_NAME]" at bounding box center [70, 375] width 83 height 35
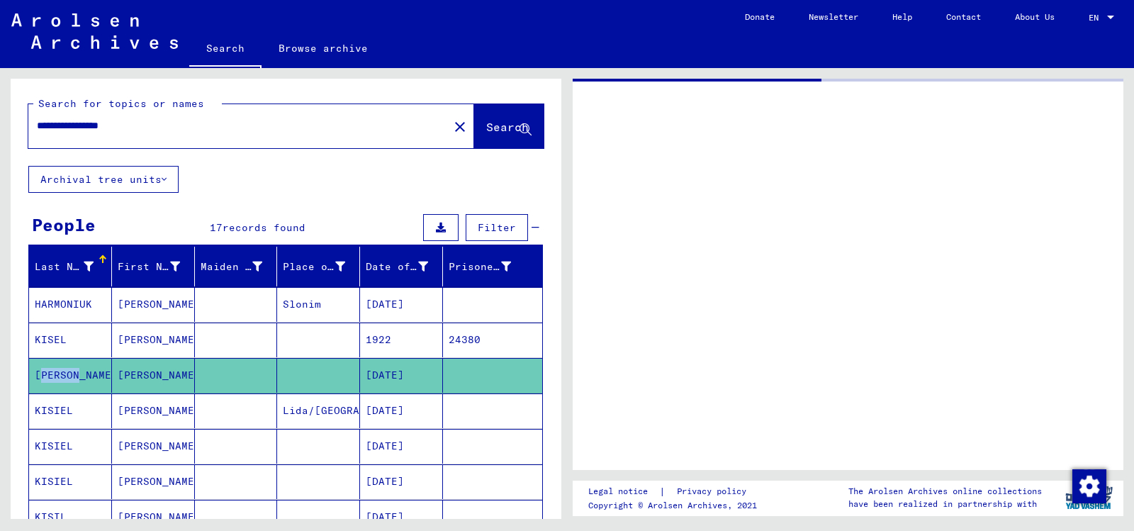
click at [41, 385] on mat-cell "[PERSON_NAME]" at bounding box center [70, 375] width 83 height 35
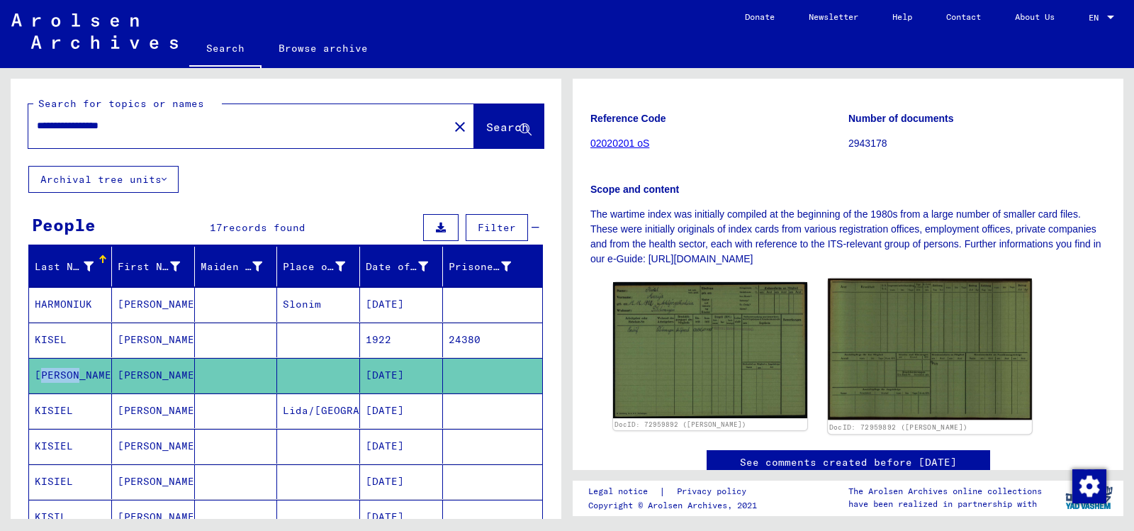
scroll to position [213, 0]
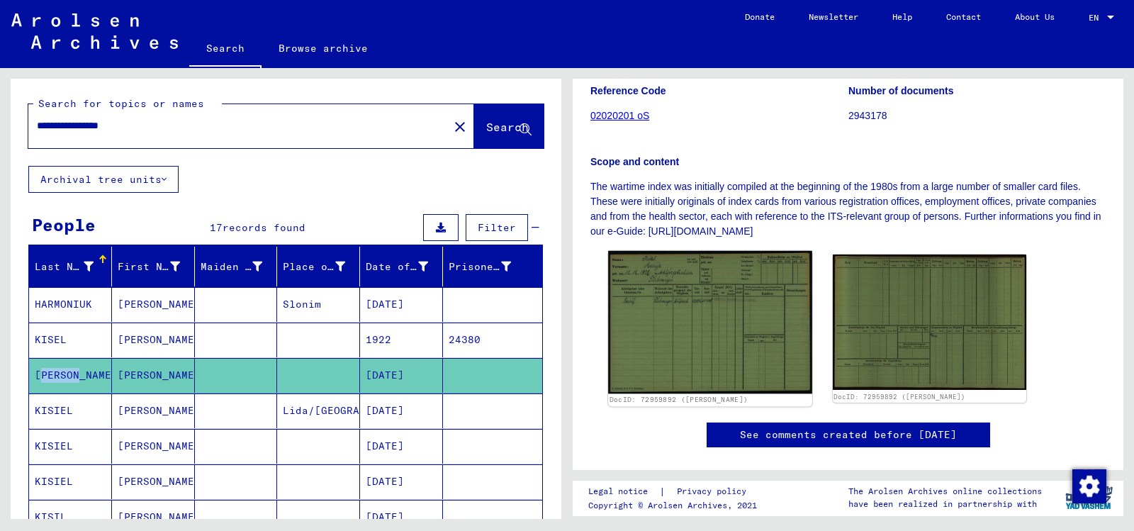
click at [672, 329] on img at bounding box center [709, 322] width 203 height 142
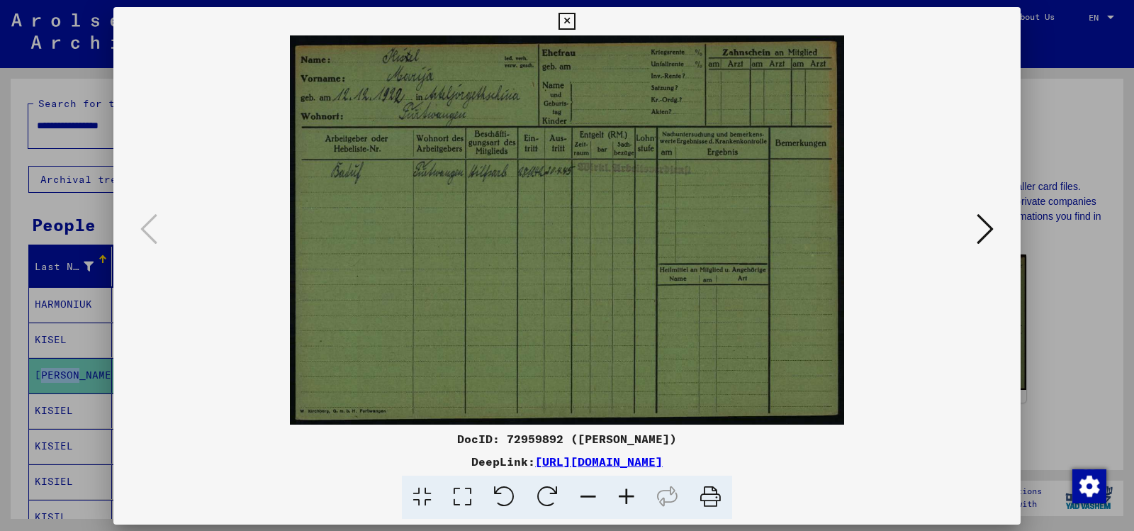
click at [672, 329] on img at bounding box center [567, 229] width 810 height 389
drag, startPoint x: 565, startPoint y: 13, endPoint x: 496, endPoint y: 81, distance: 97.2
click at [565, 13] on icon at bounding box center [566, 21] width 16 height 17
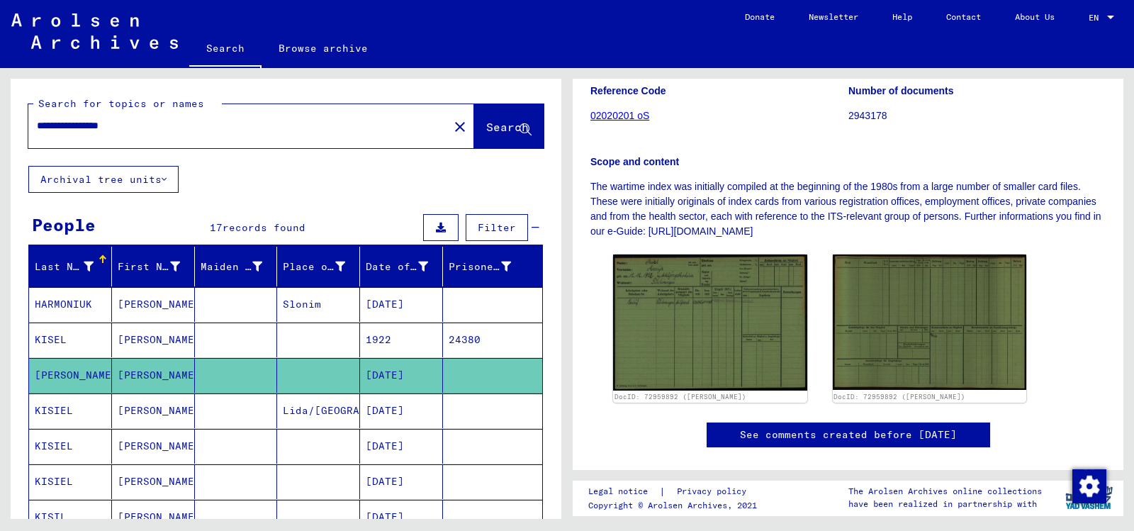
click at [49, 428] on mat-cell "KISIEL" at bounding box center [70, 410] width 83 height 35
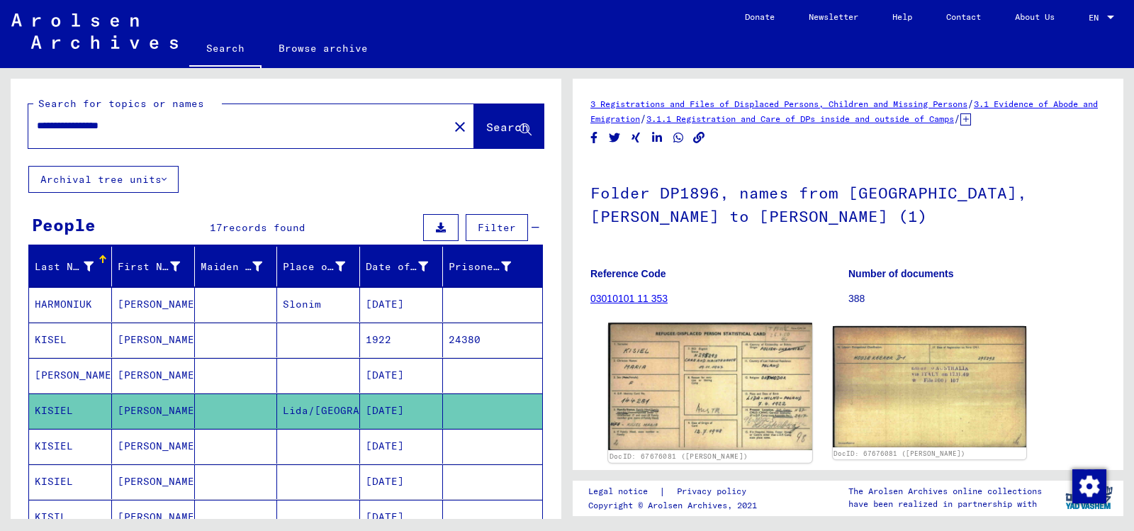
click at [665, 388] on img at bounding box center [709, 386] width 203 height 127
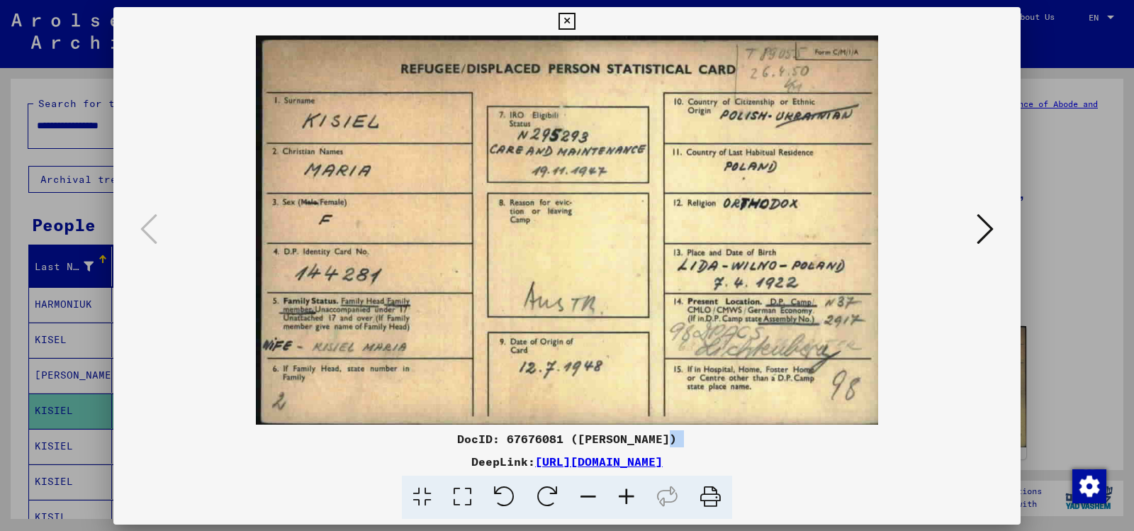
click at [665, 388] on div "DocID: 67676081 ([PERSON_NAME]) DeepLink: [URL][DOMAIN_NAME]" at bounding box center [566, 263] width 907 height 512
click at [567, 14] on icon at bounding box center [566, 21] width 16 height 17
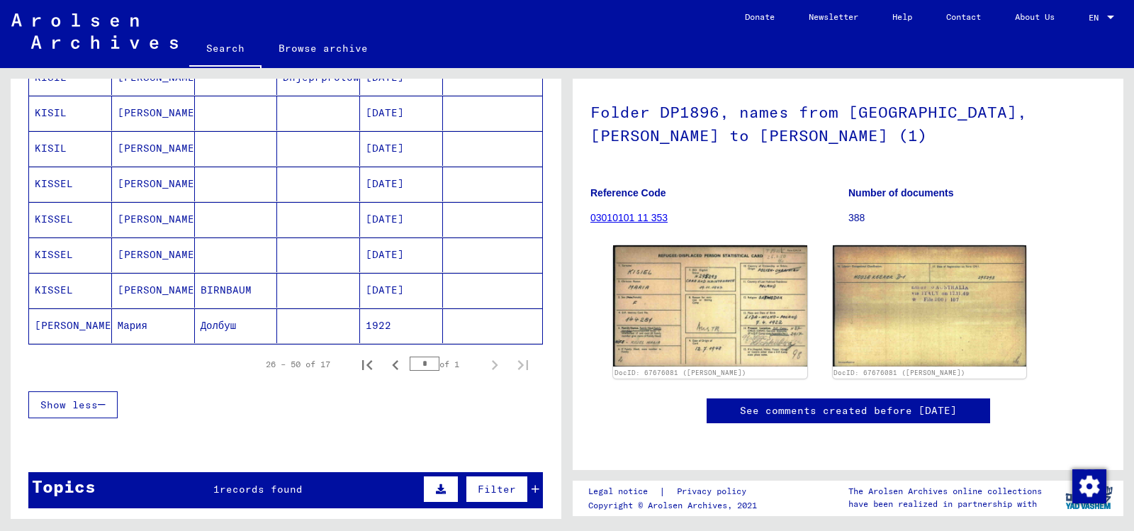
scroll to position [638, 0]
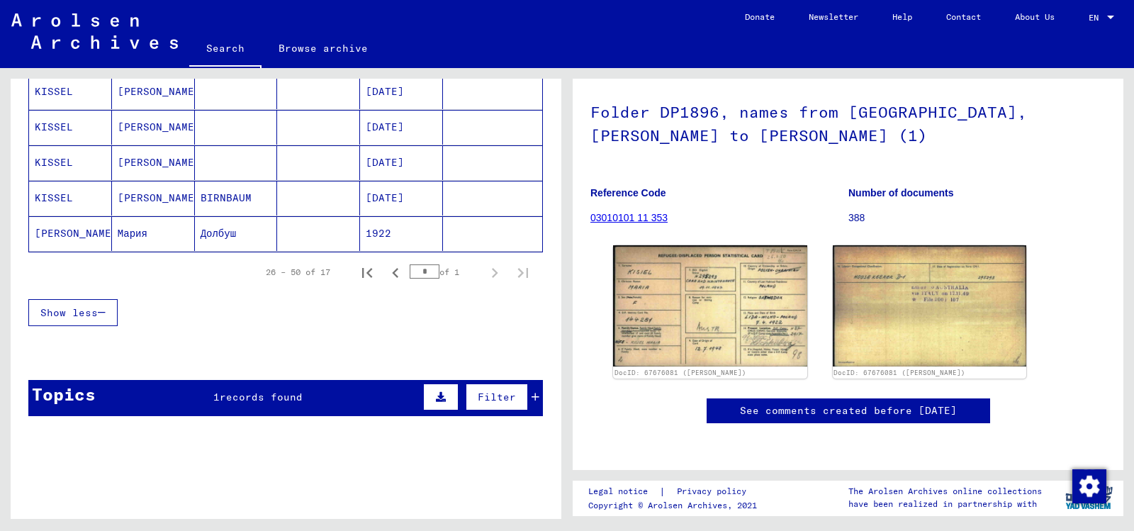
click at [58, 251] on mat-cell "[PERSON_NAME]" at bounding box center [70, 233] width 83 height 35
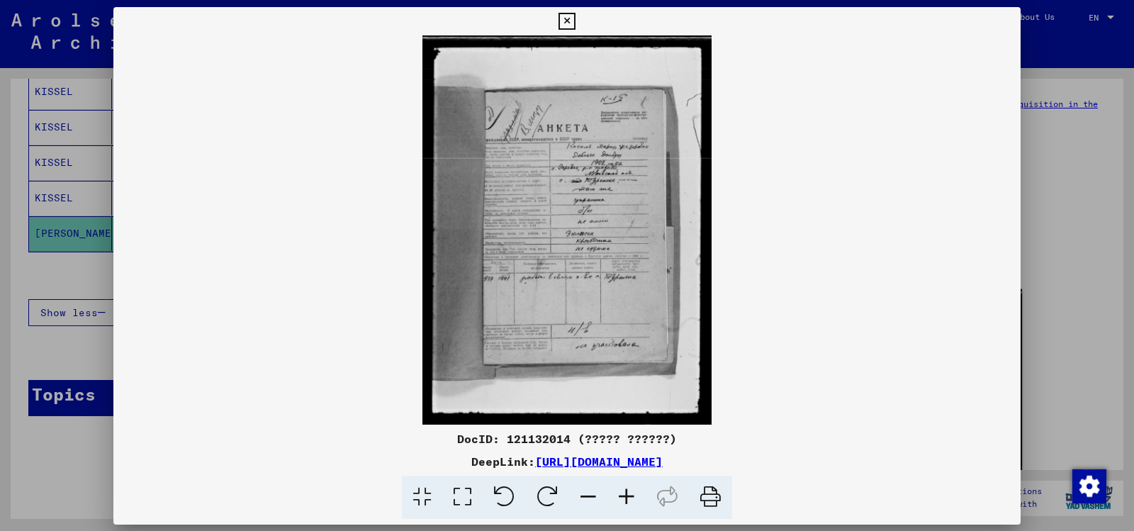
click at [736, 394] on div "DocID: 121132014 (????? ??????) DeepLink: [URL][DOMAIN_NAME]" at bounding box center [566, 263] width 907 height 512
click at [645, 501] on icon at bounding box center [626, 496] width 38 height 43
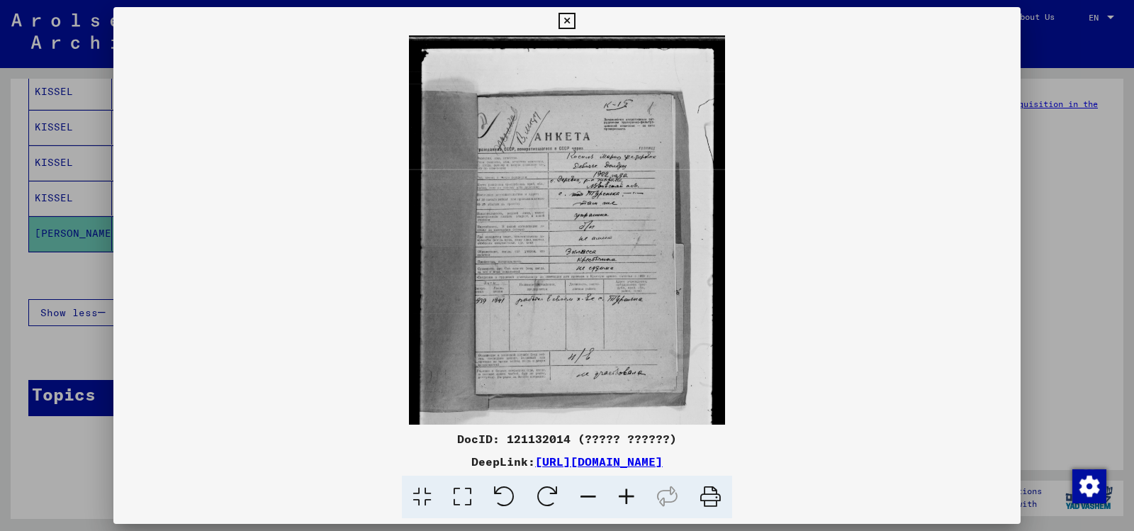
click at [645, 502] on icon at bounding box center [626, 496] width 38 height 43
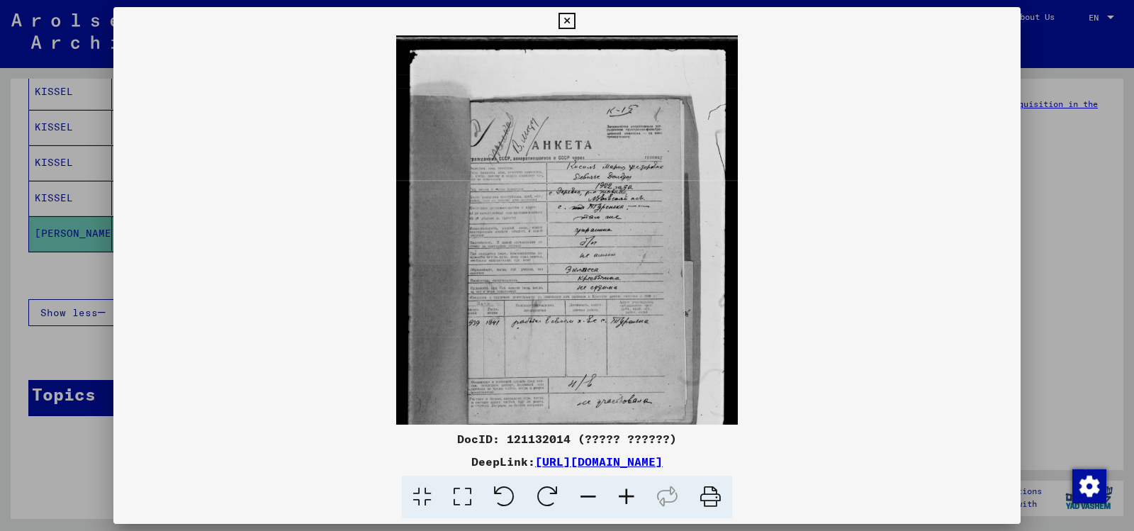
click at [645, 503] on icon at bounding box center [626, 496] width 38 height 43
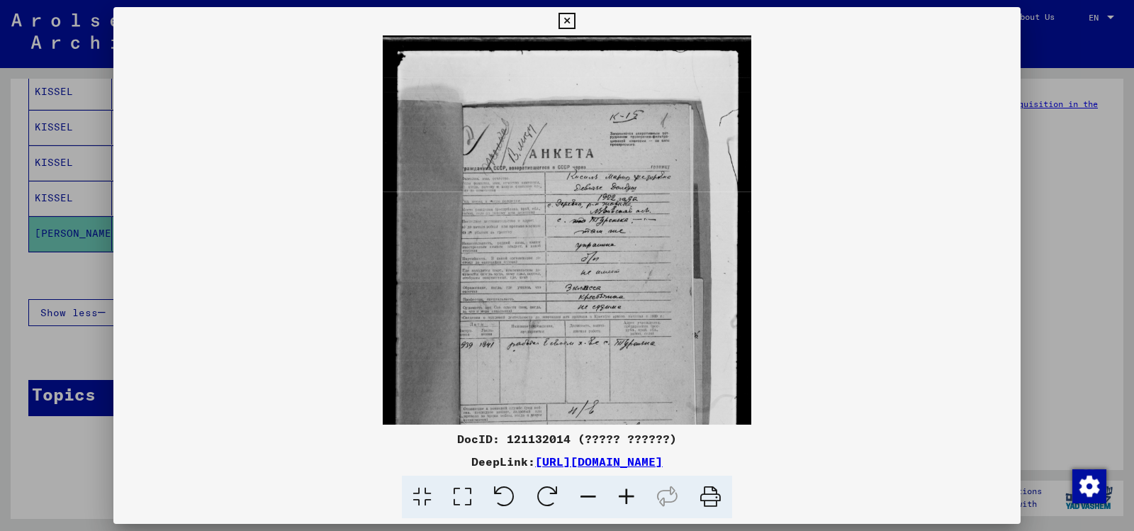
click at [645, 504] on icon at bounding box center [626, 496] width 38 height 43
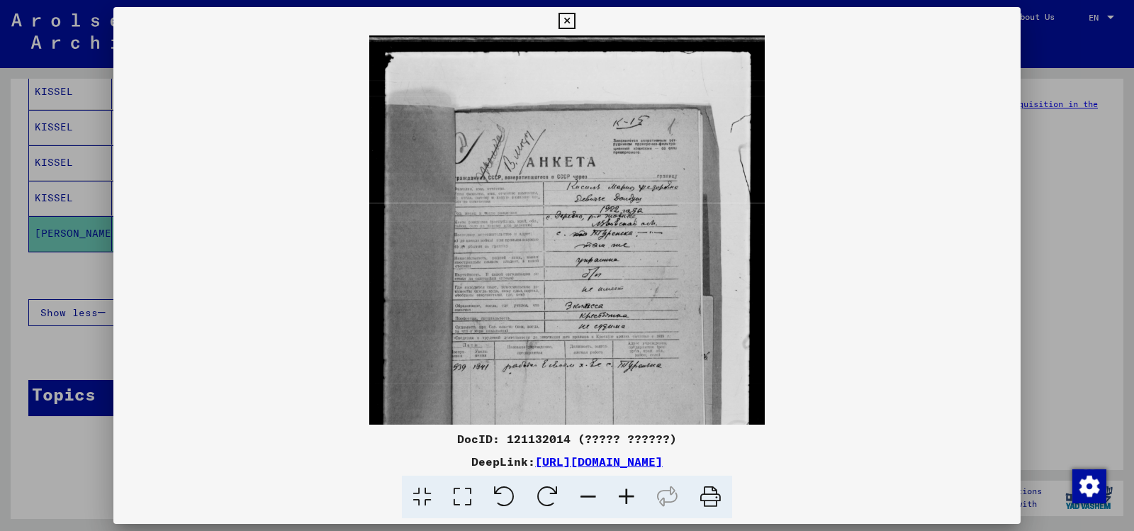
click at [645, 505] on icon at bounding box center [626, 496] width 38 height 43
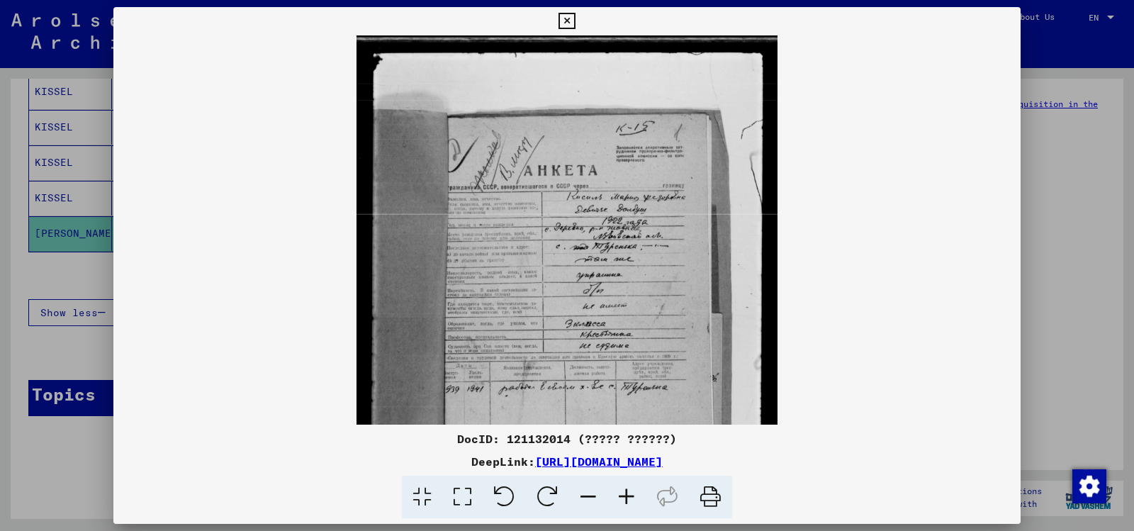
click at [645, 506] on icon at bounding box center [626, 496] width 38 height 43
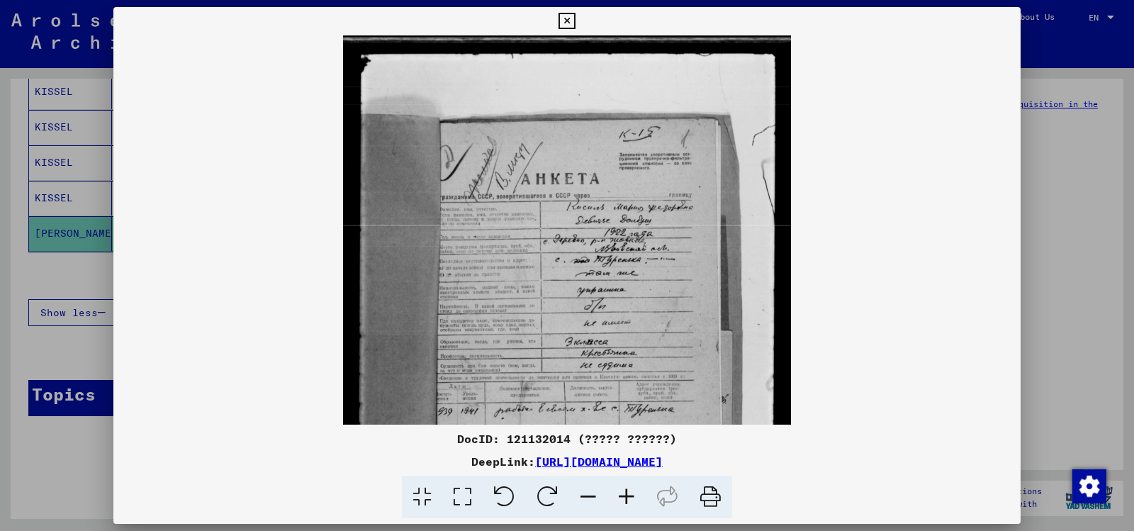
click at [642, 507] on icon at bounding box center [626, 496] width 38 height 43
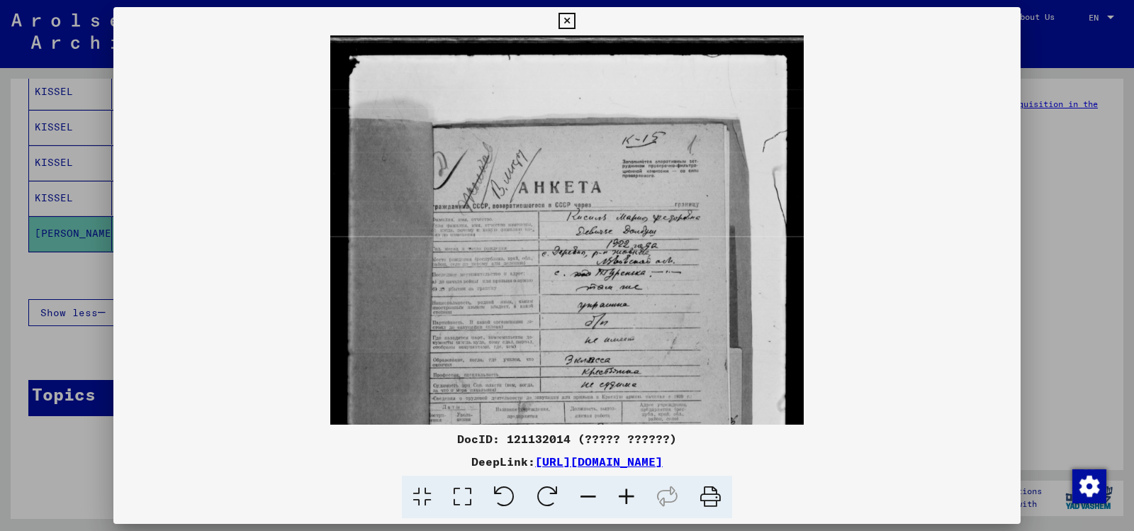
click at [638, 502] on icon at bounding box center [626, 496] width 38 height 43
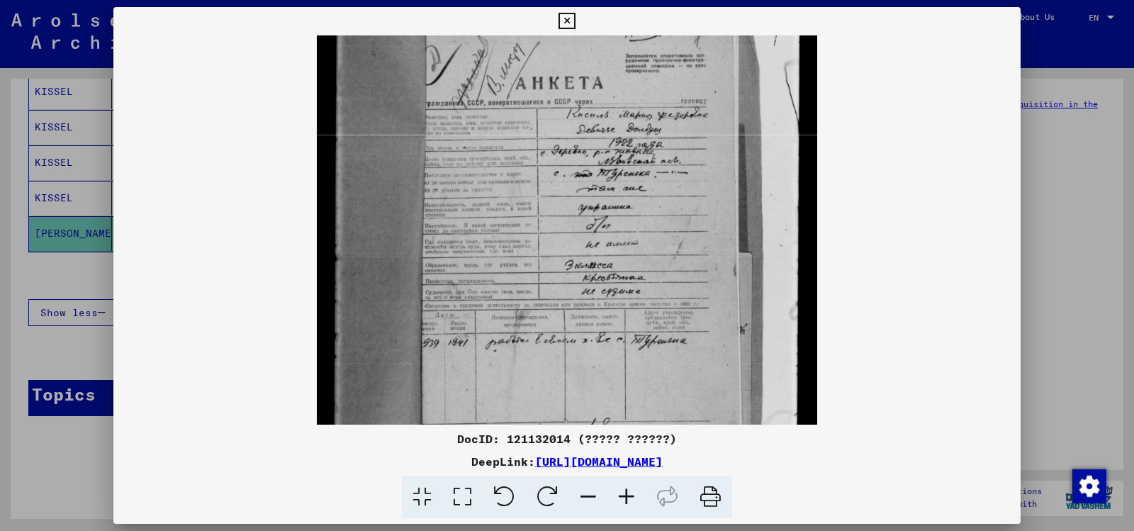
drag, startPoint x: 564, startPoint y: 346, endPoint x: 460, endPoint y: 241, distance: 148.3
click at [467, 233] on img at bounding box center [567, 259] width 500 height 672
click at [563, 16] on icon at bounding box center [566, 21] width 16 height 17
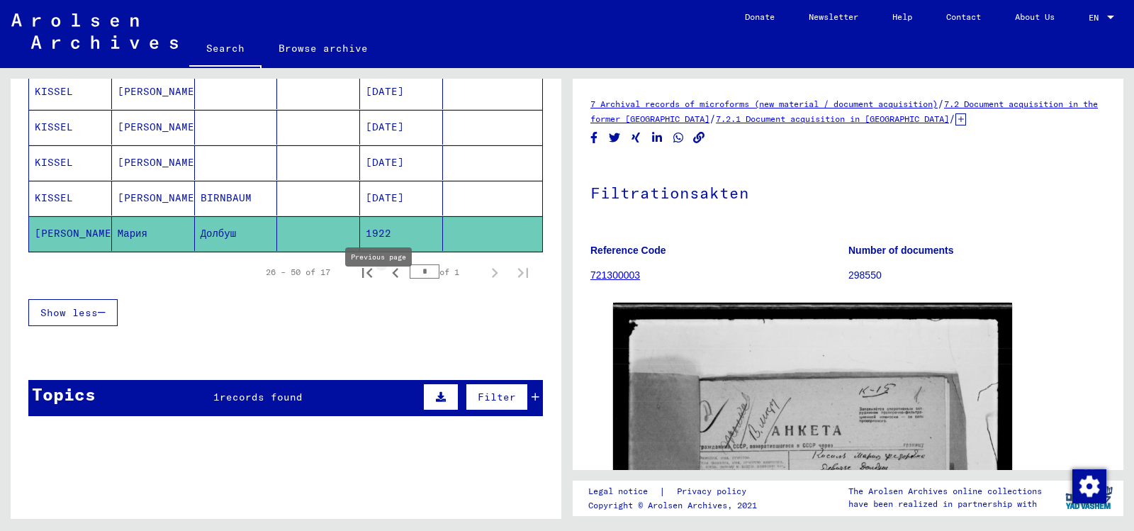
click at [392, 278] on icon "Previous page" at bounding box center [395, 273] width 6 height 10
type input "*"
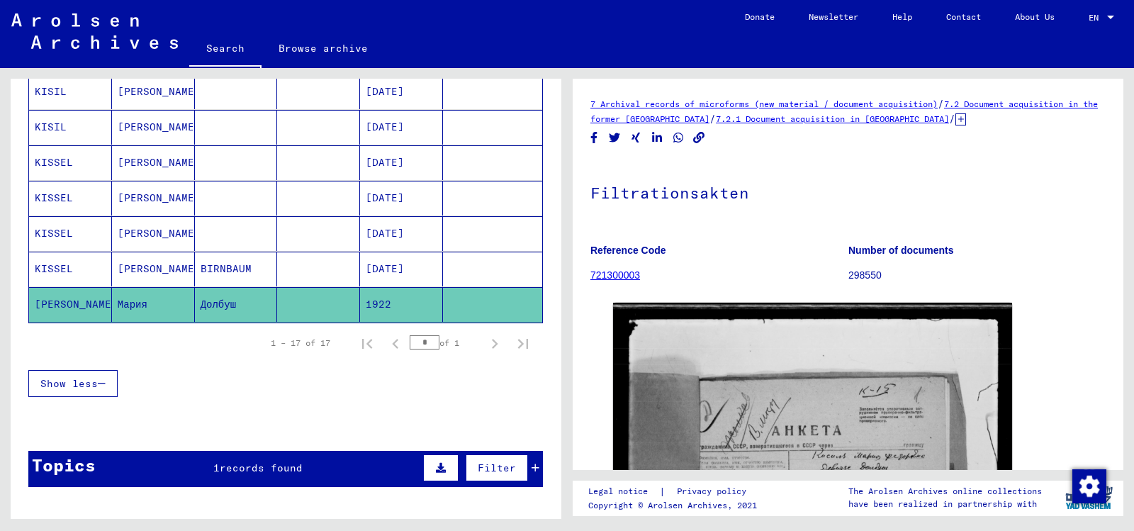
scroll to position [663, 0]
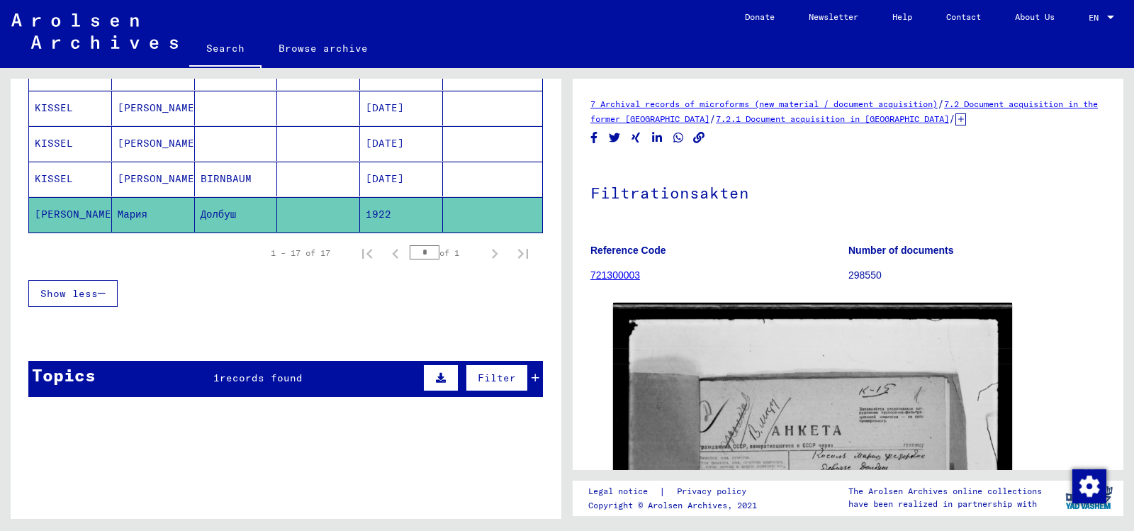
click at [259, 384] on span "records found" at bounding box center [261, 377] width 83 height 13
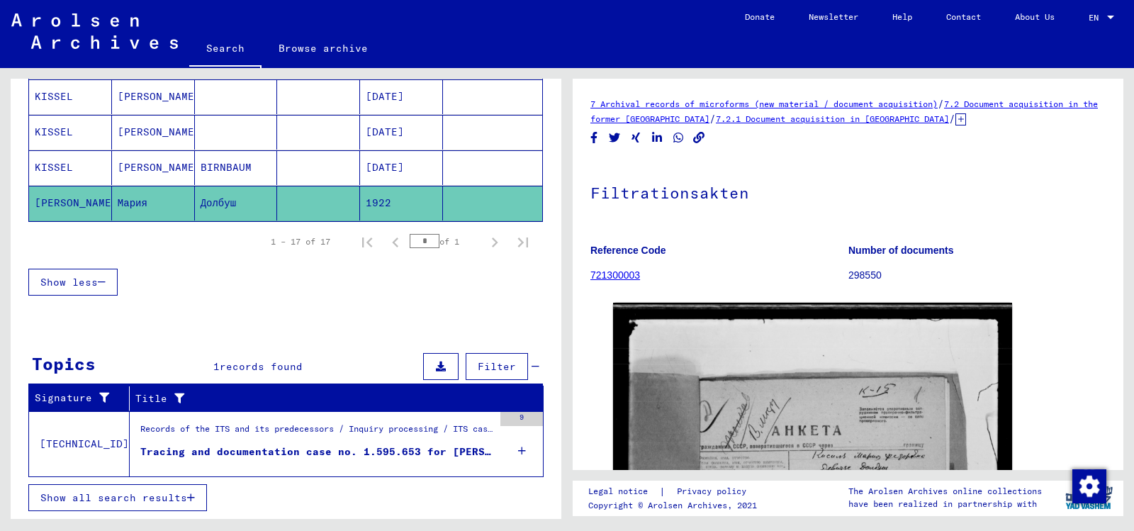
scroll to position [674, 0]
click at [261, 459] on div "Tracing and documentation case no. 1.595.653 for [PERSON_NAME] born [DEMOGRAPHI…" at bounding box center [316, 451] width 353 height 15
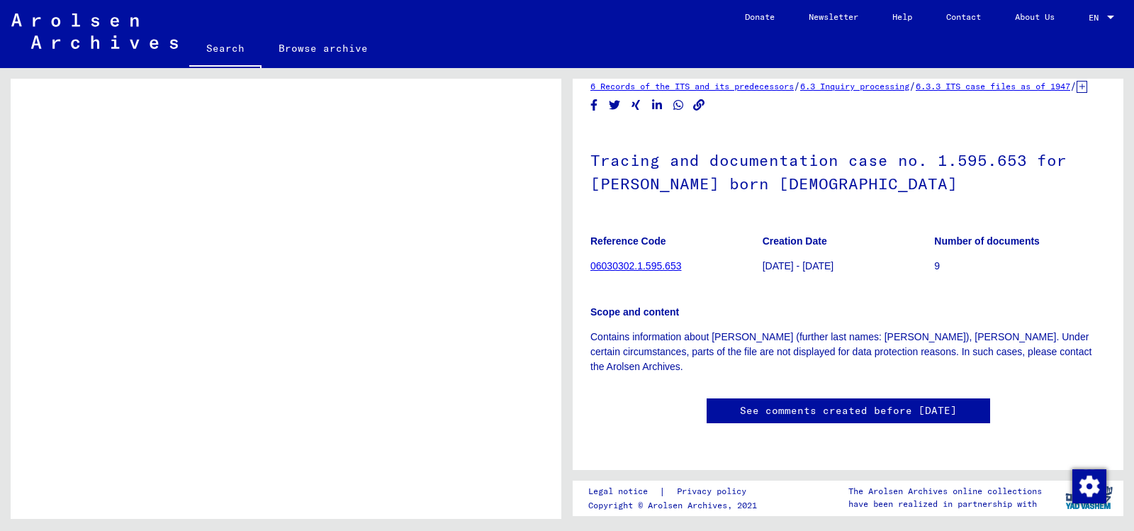
scroll to position [354, 0]
